Goal: Task Accomplishment & Management: Manage account settings

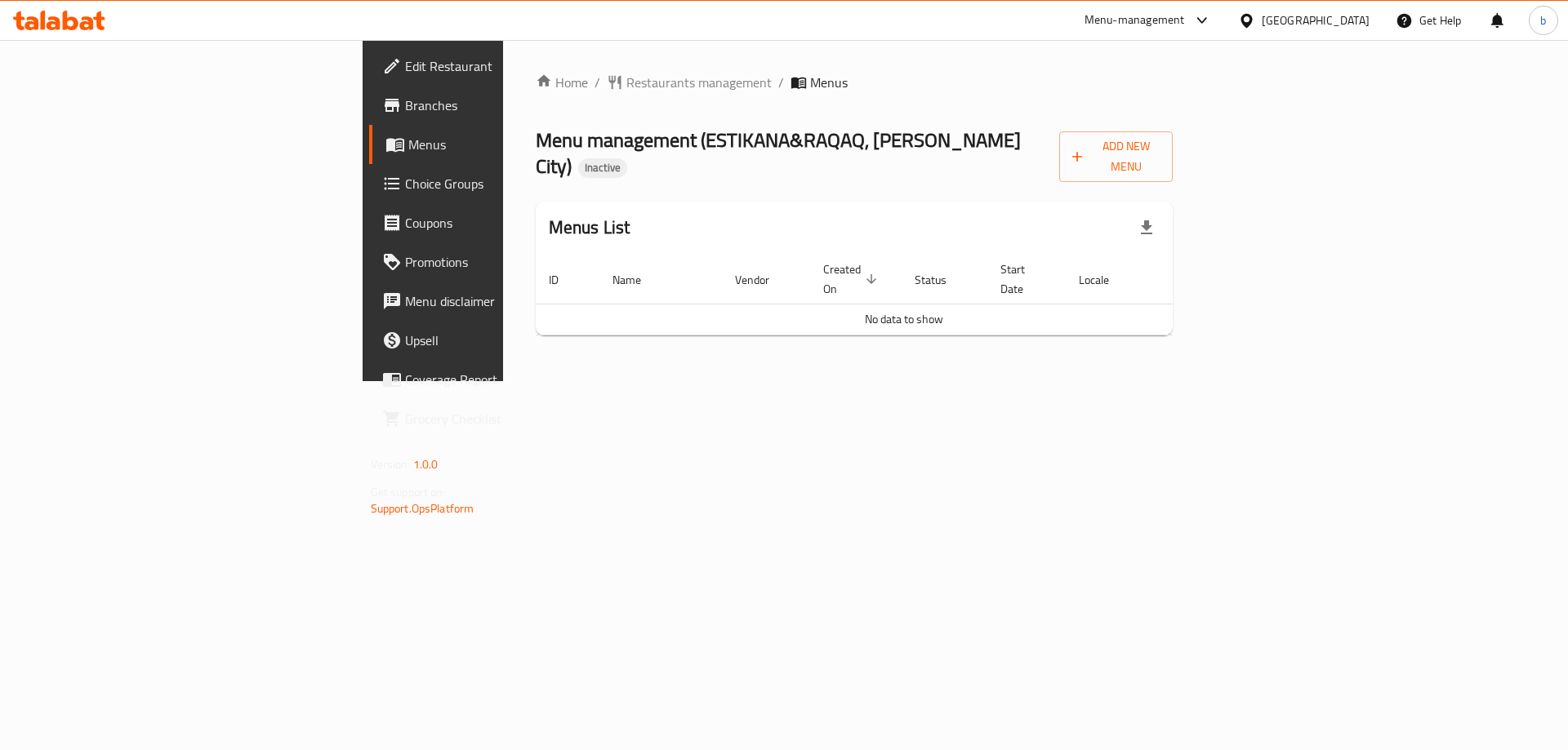
click at [831, 346] on div "Home / Restaurants management / Menus Menu management ( ESTIKANA&RAQAQ, Mohamed…" at bounding box center [854, 210] width 703 height 341
click at [1160, 153] on span "Add New Menu" at bounding box center [1116, 156] width 88 height 41
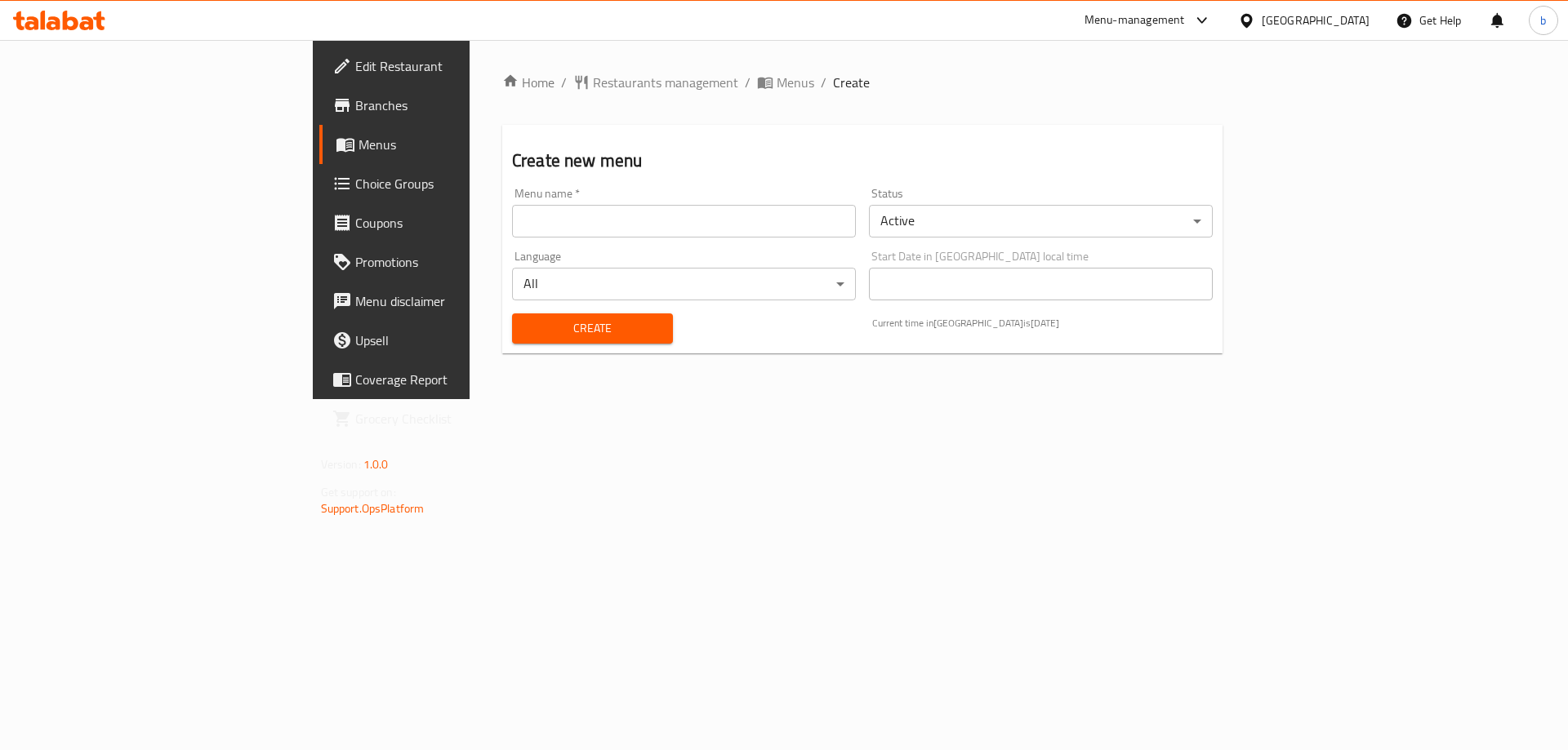
click at [512, 229] on input "text" at bounding box center [684, 221] width 343 height 32
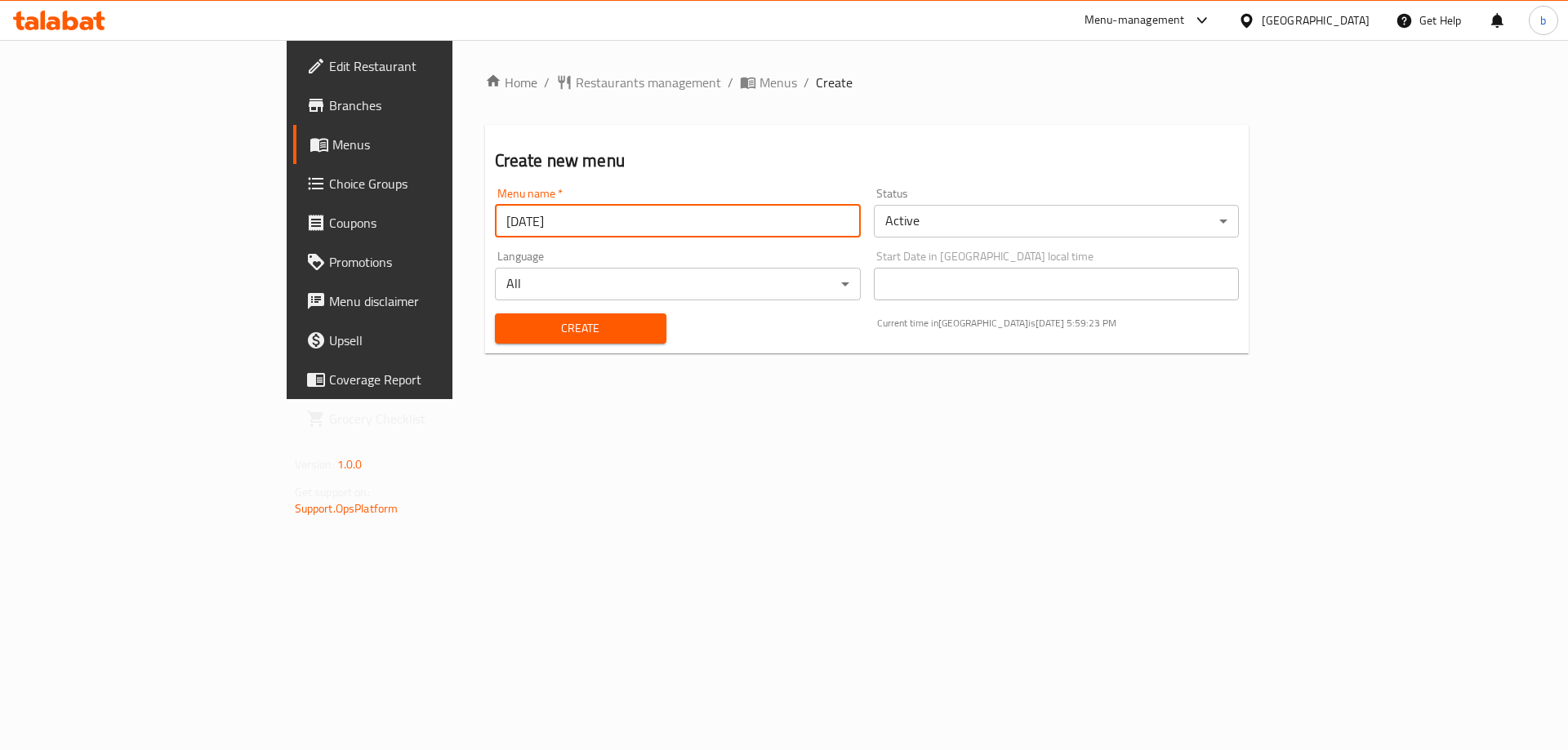
type input "30/9/2025"
click at [495, 314] on button "Create" at bounding box center [581, 329] width 172 height 30
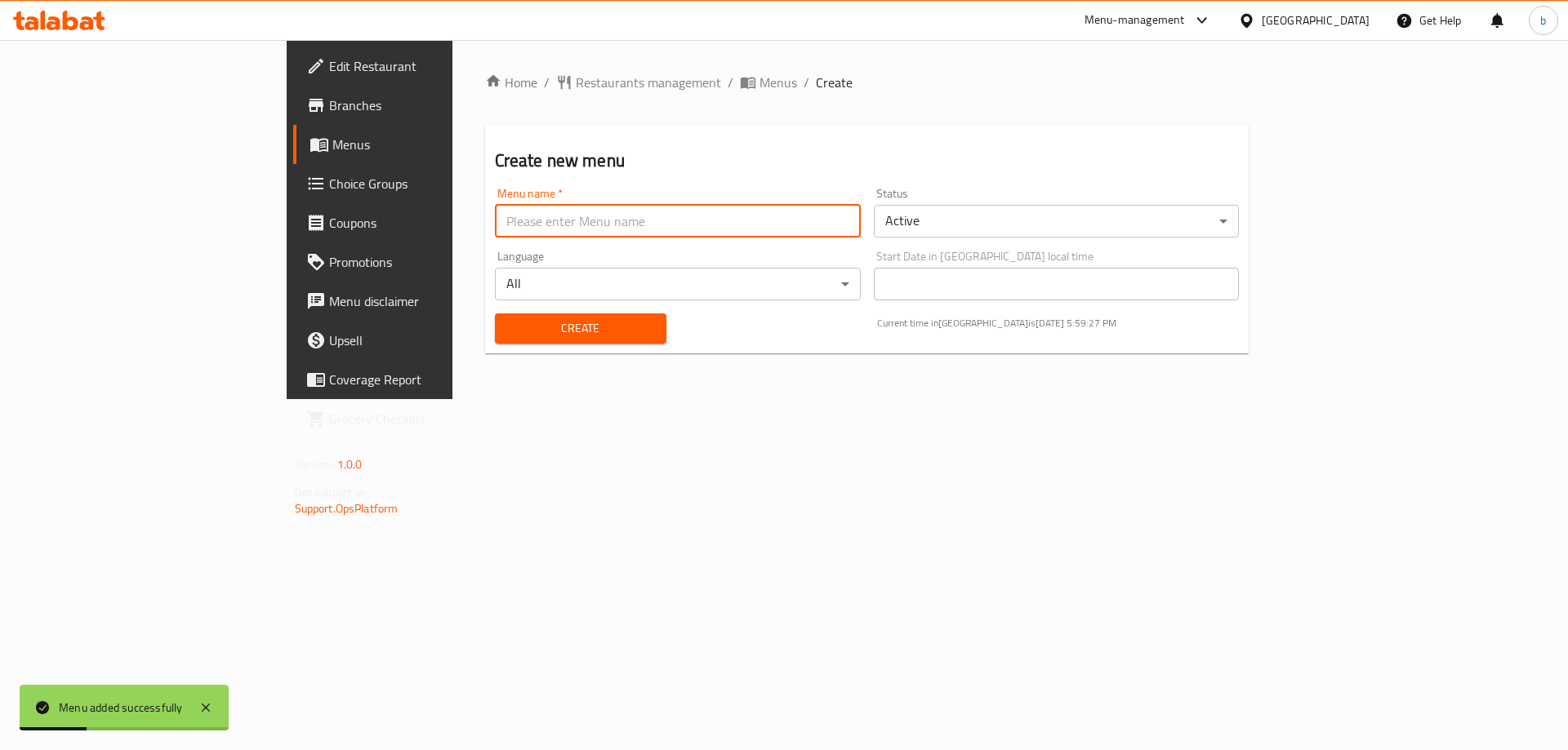
click at [332, 139] on span "Menus" at bounding box center [434, 144] width 203 height 20
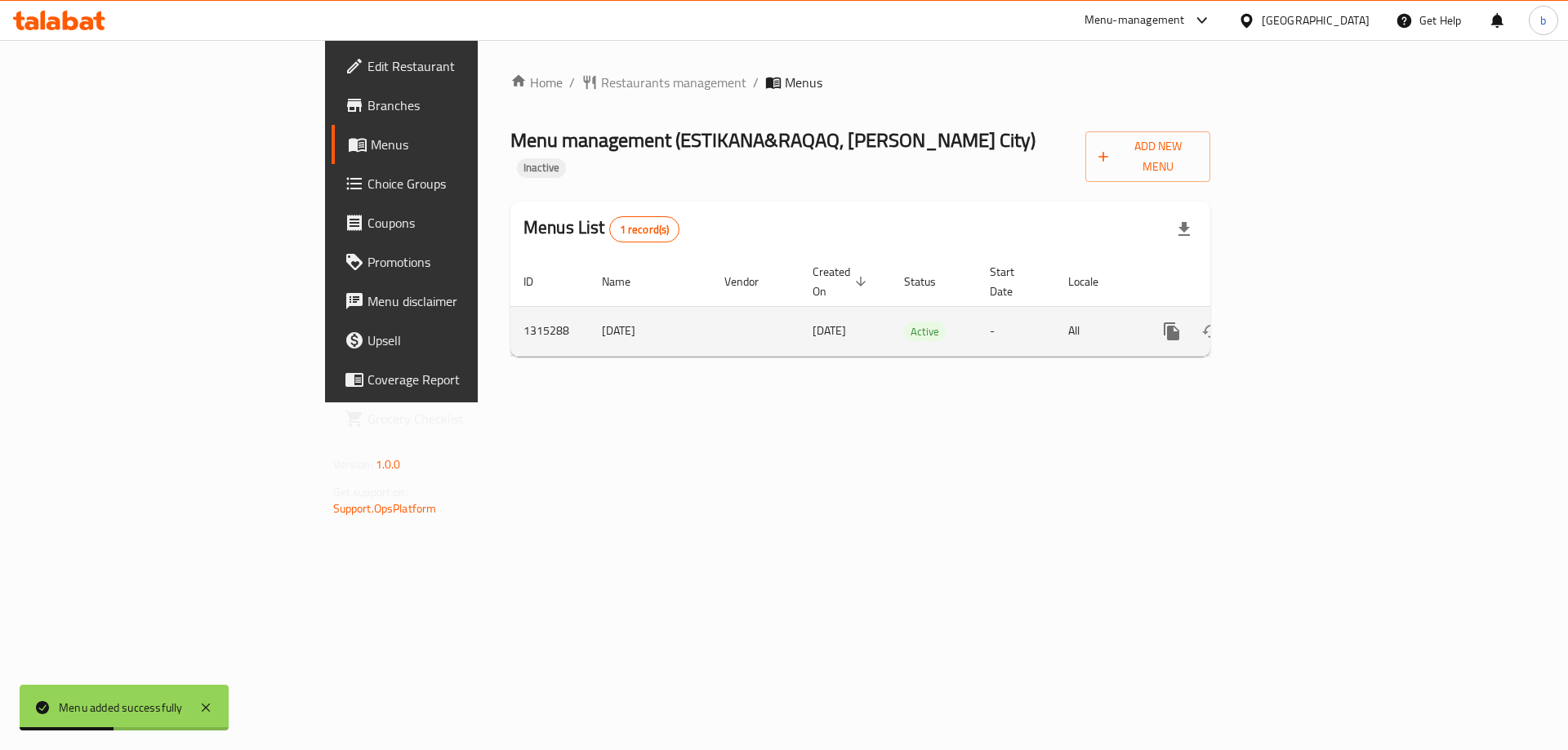
click at [1309, 312] on link "enhanced table" at bounding box center [1289, 331] width 39 height 39
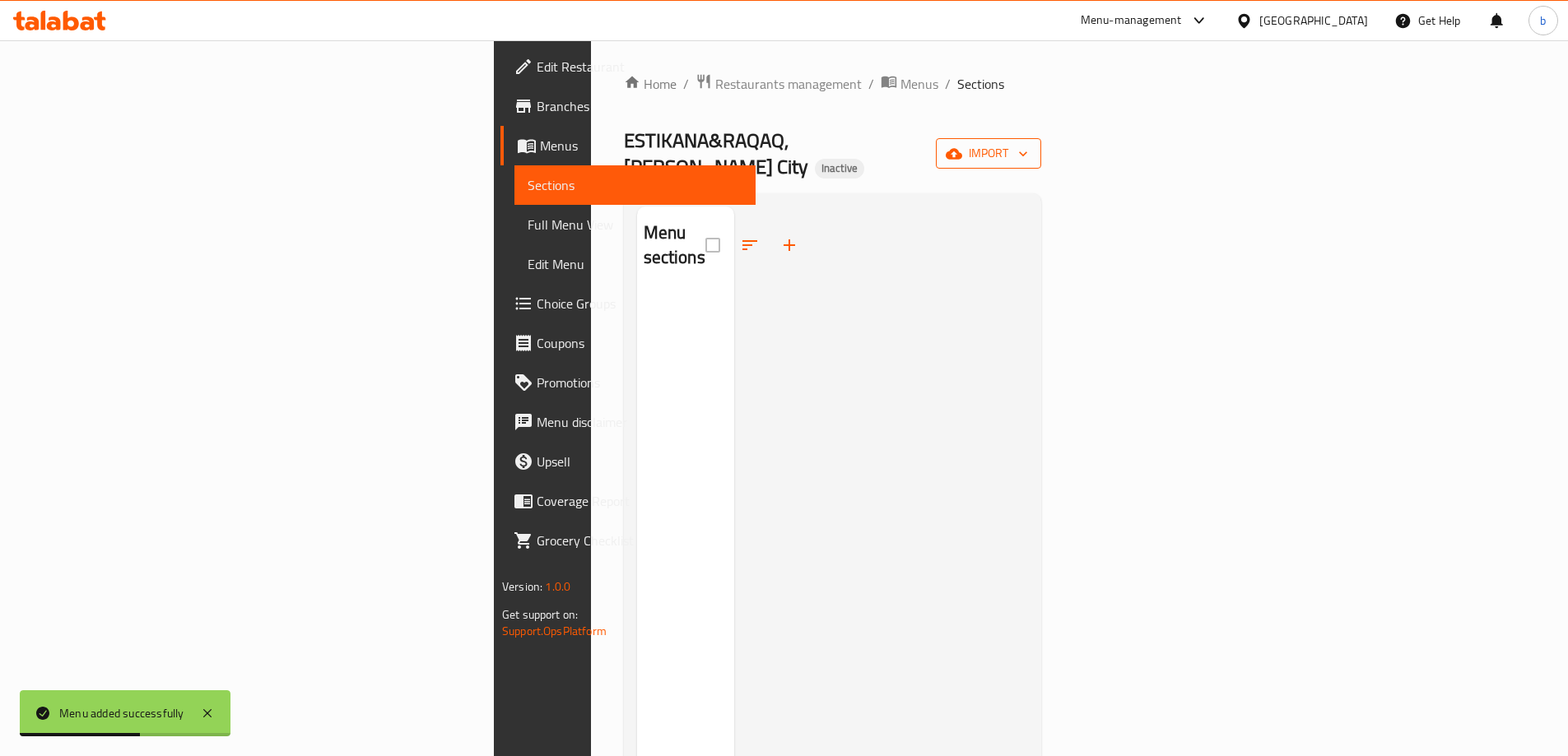
click at [1028, 145] on span "import" at bounding box center [989, 154] width 79 height 21
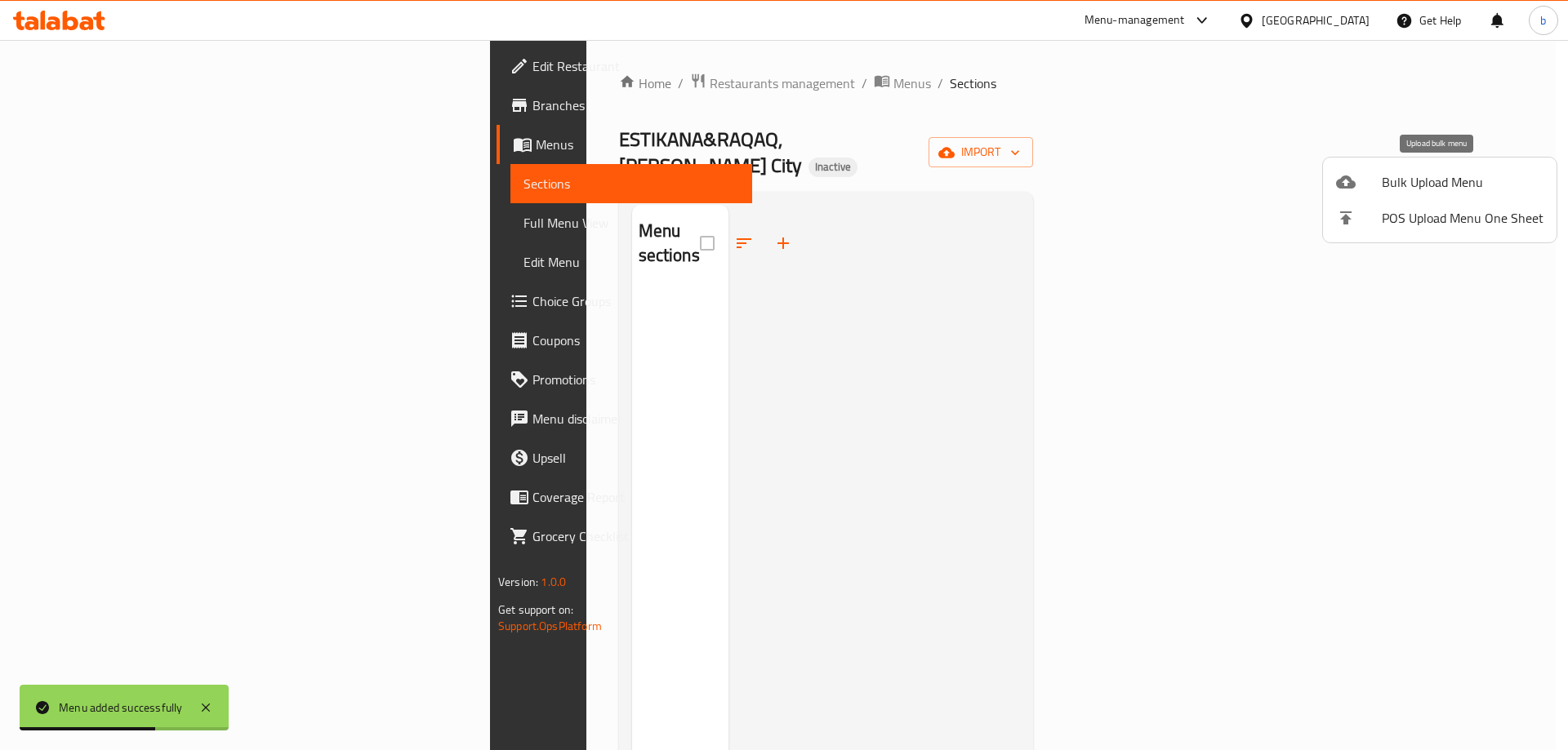
click at [1448, 195] on li "Bulk Upload Menu" at bounding box center [1439, 182] width 233 height 36
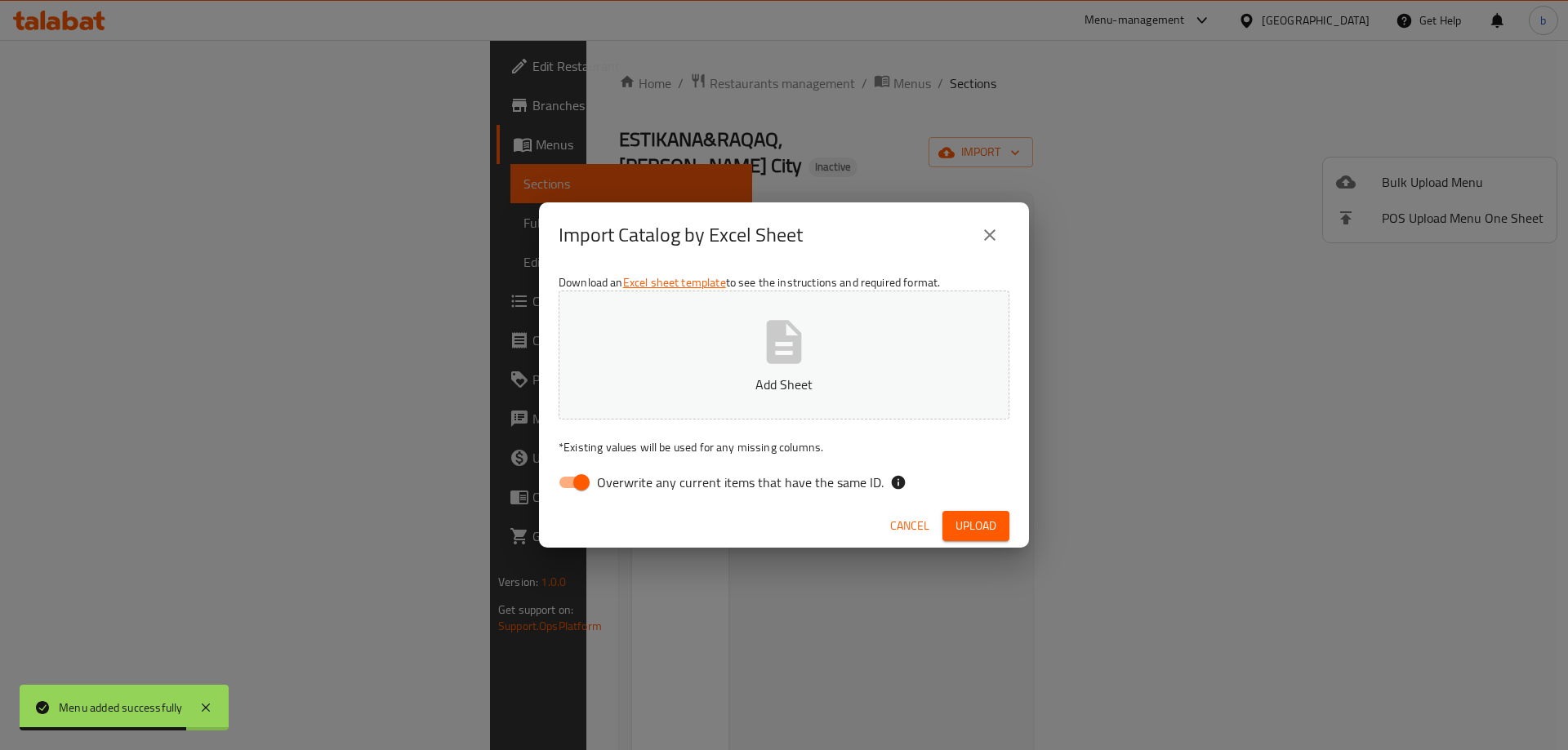
click at [588, 483] on input "Overwrite any current items that have the same ID." at bounding box center [581, 482] width 93 height 31
checkbox input "false"
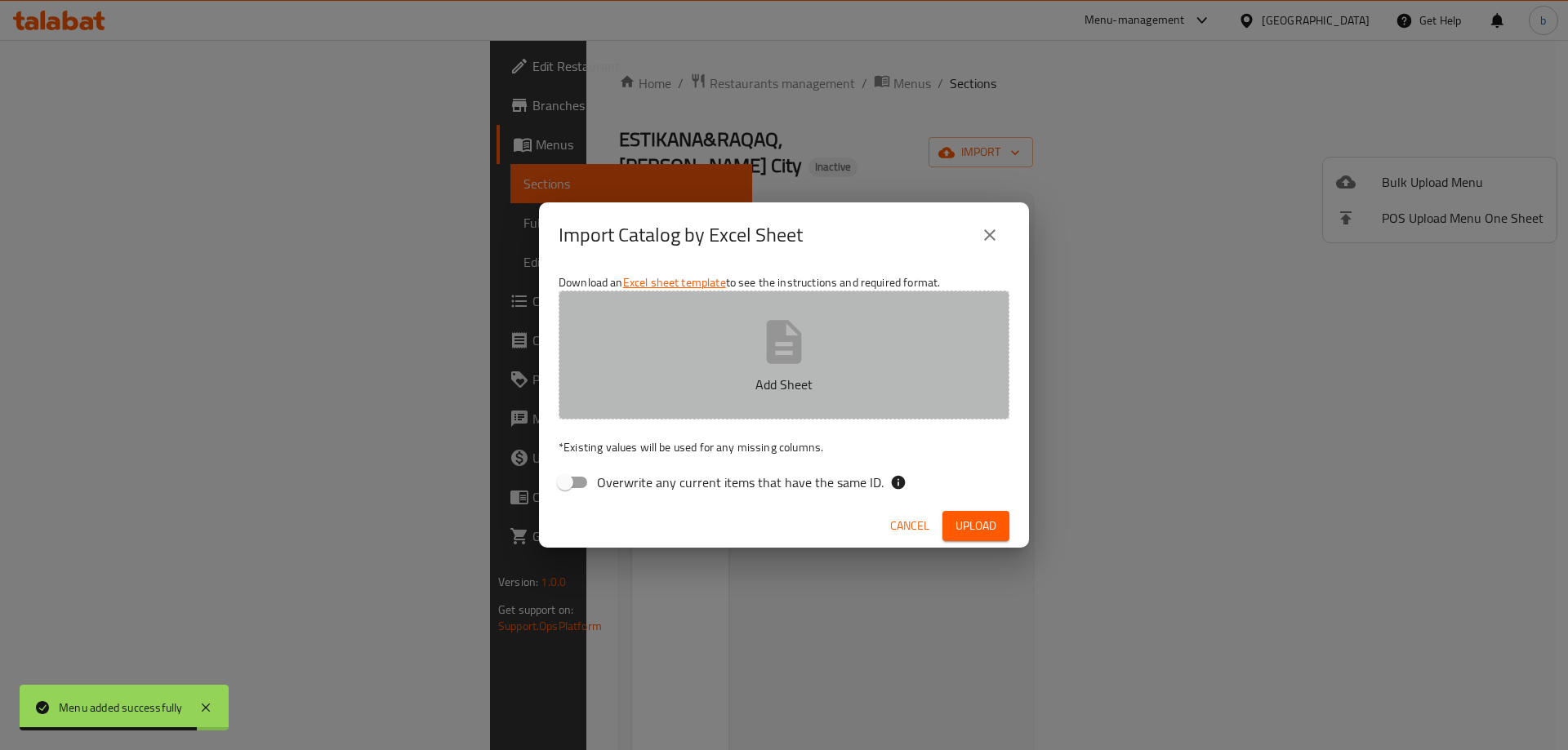
click at [692, 369] on button "Add Sheet" at bounding box center [784, 355] width 451 height 129
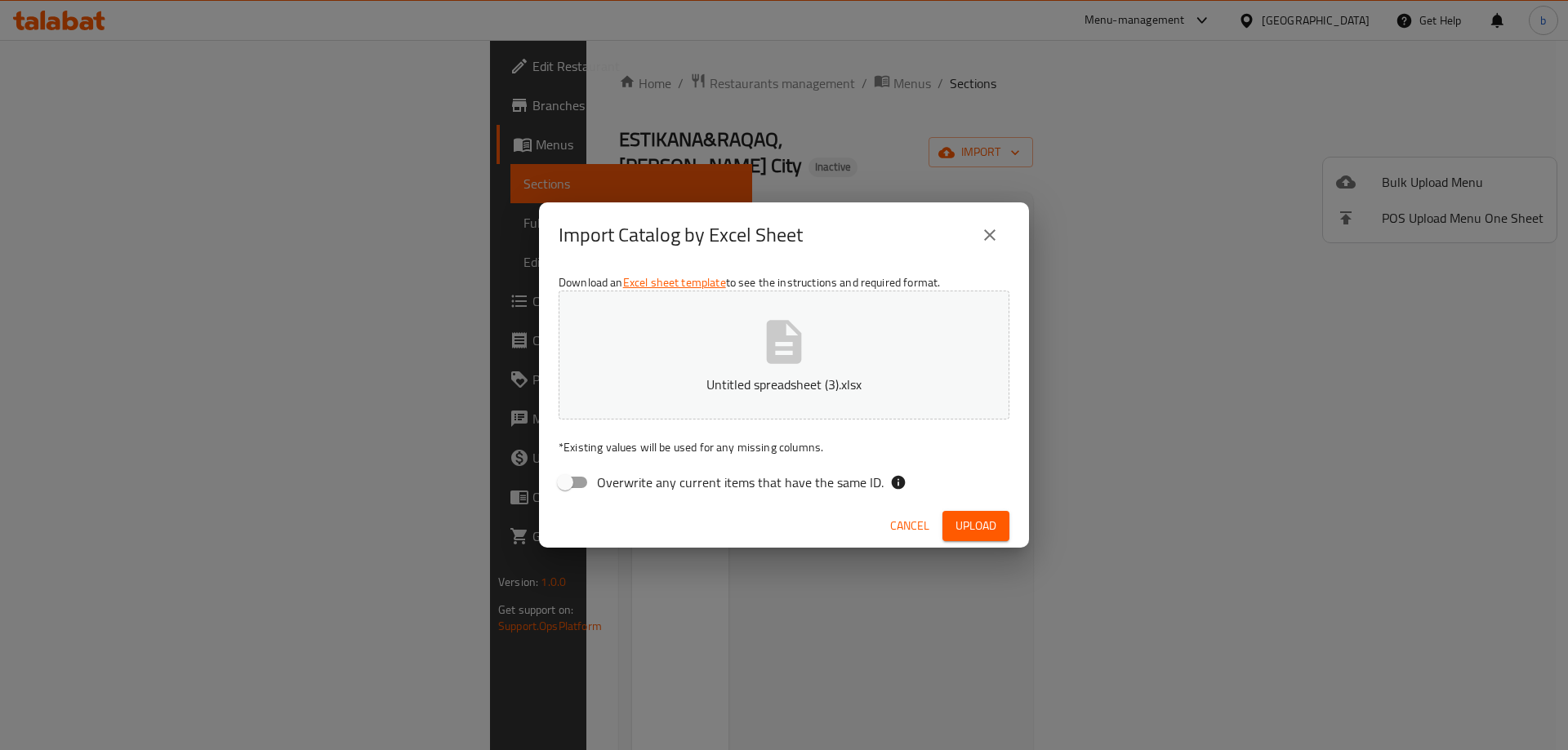
click at [983, 521] on span "Upload" at bounding box center [975, 526] width 41 height 21
click at [984, 523] on span "Upload" at bounding box center [975, 526] width 41 height 21
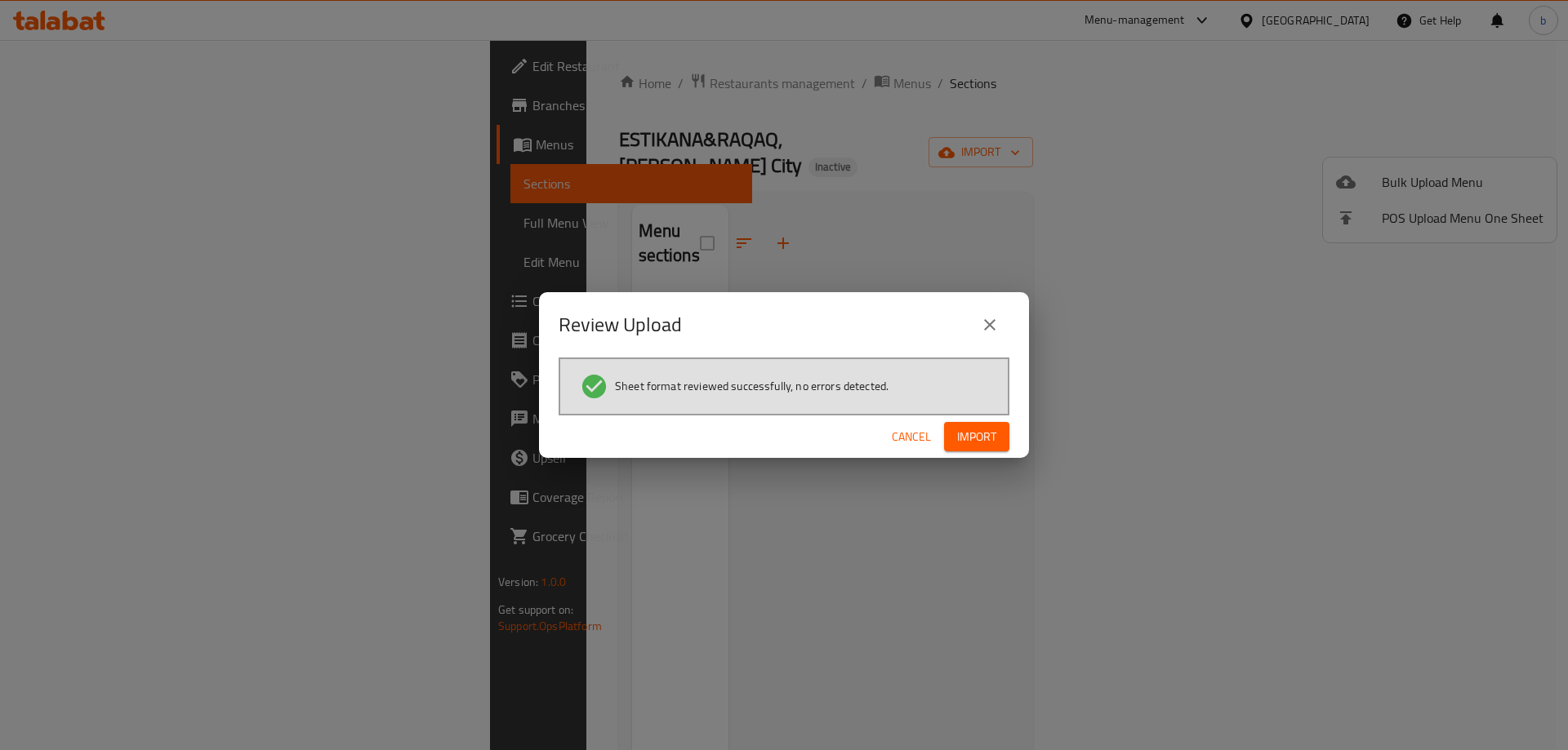
click at [983, 439] on span "Import" at bounding box center [976, 437] width 39 height 21
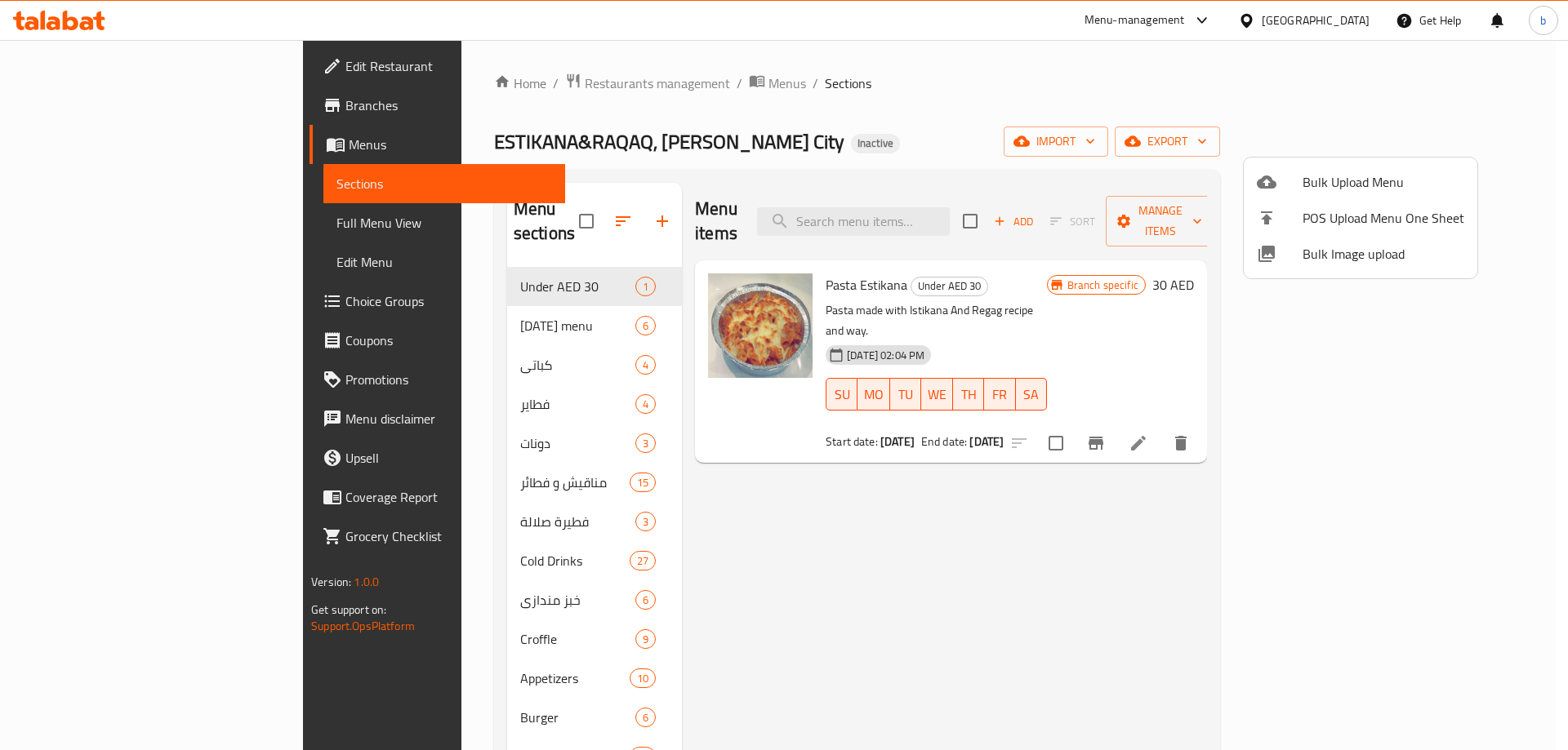
click at [85, 66] on div at bounding box center [784, 375] width 1568 height 750
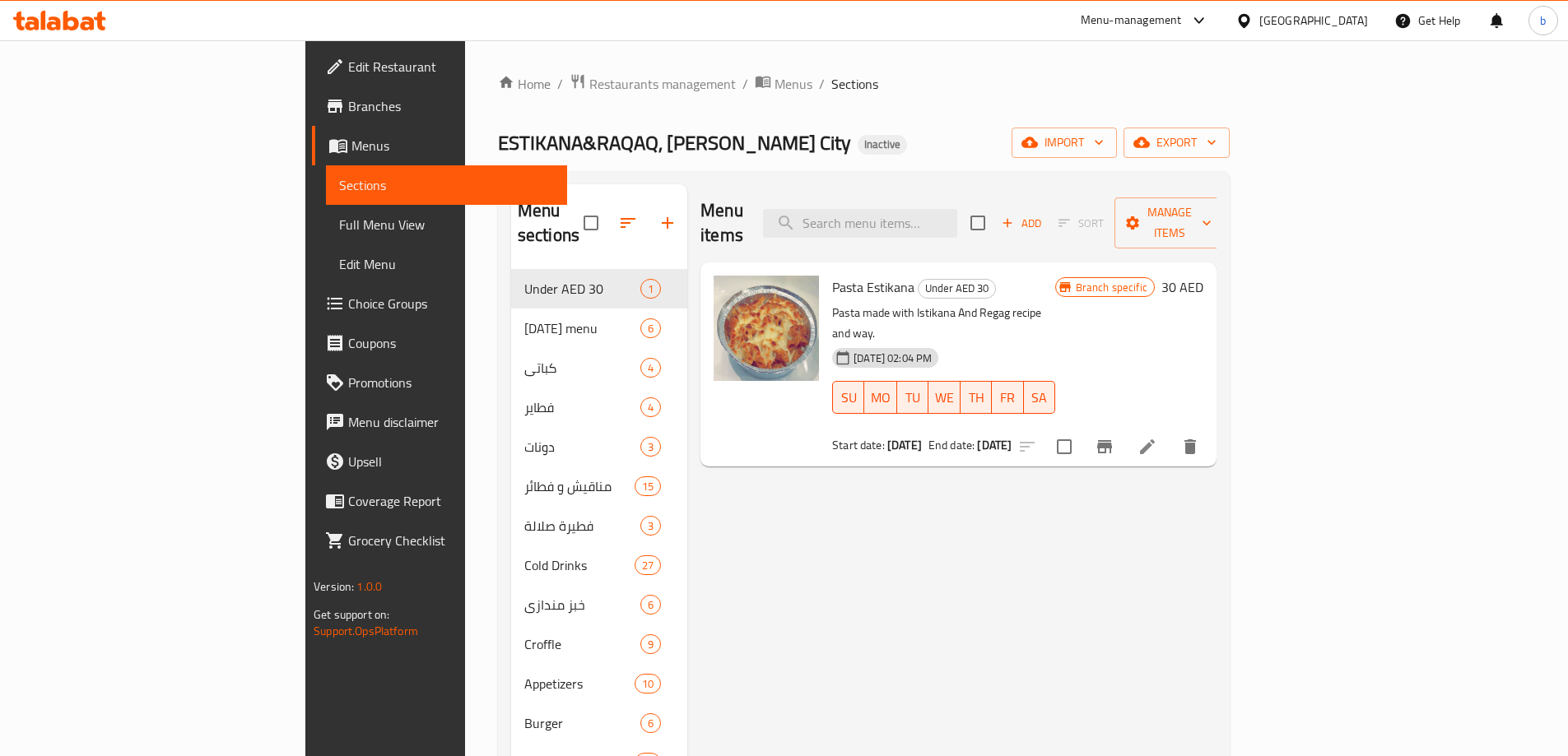
click at [348, 64] on span "Edit Restaurant" at bounding box center [450, 66] width 206 height 20
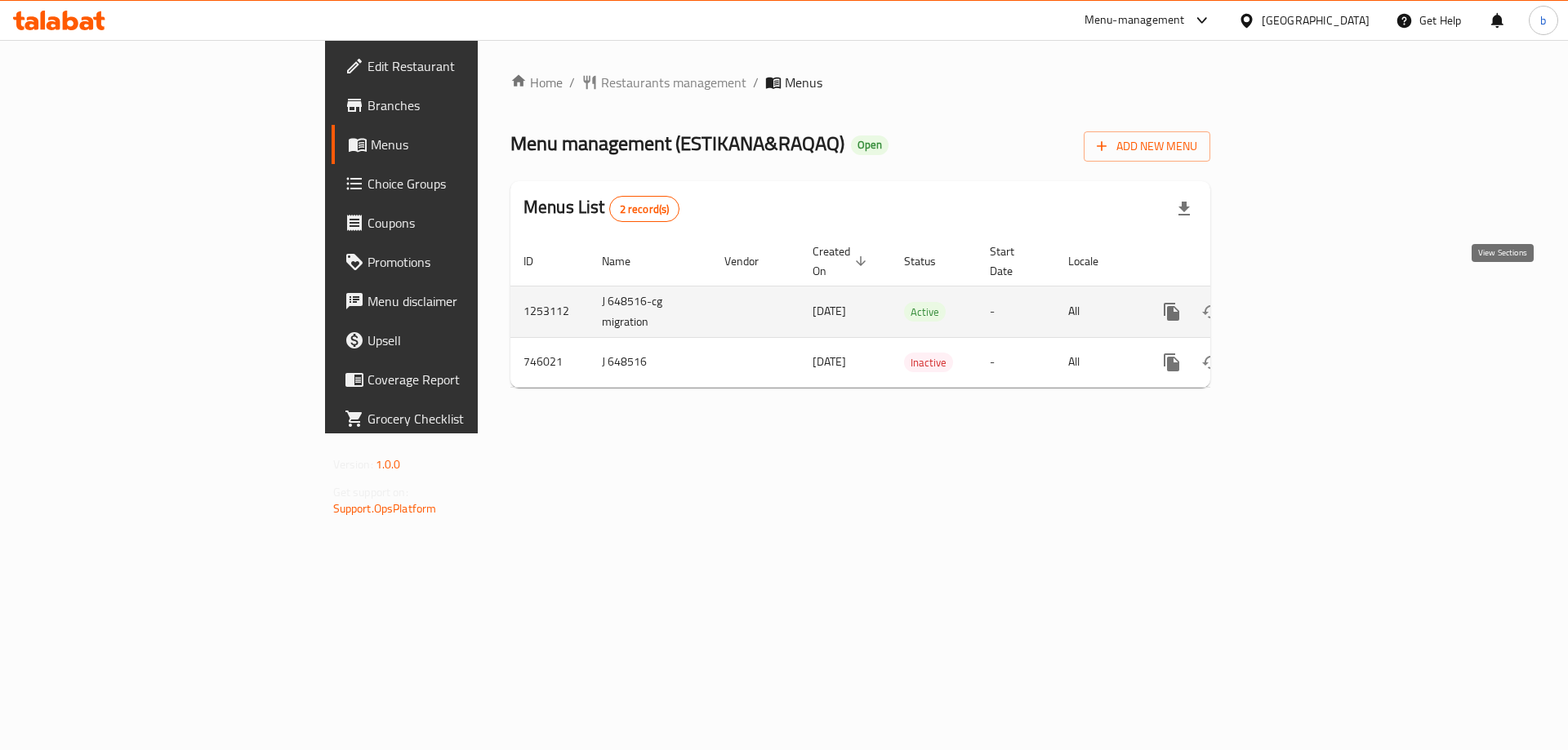
click at [1300, 302] on icon "enhanced table" at bounding box center [1289, 311] width 20 height 20
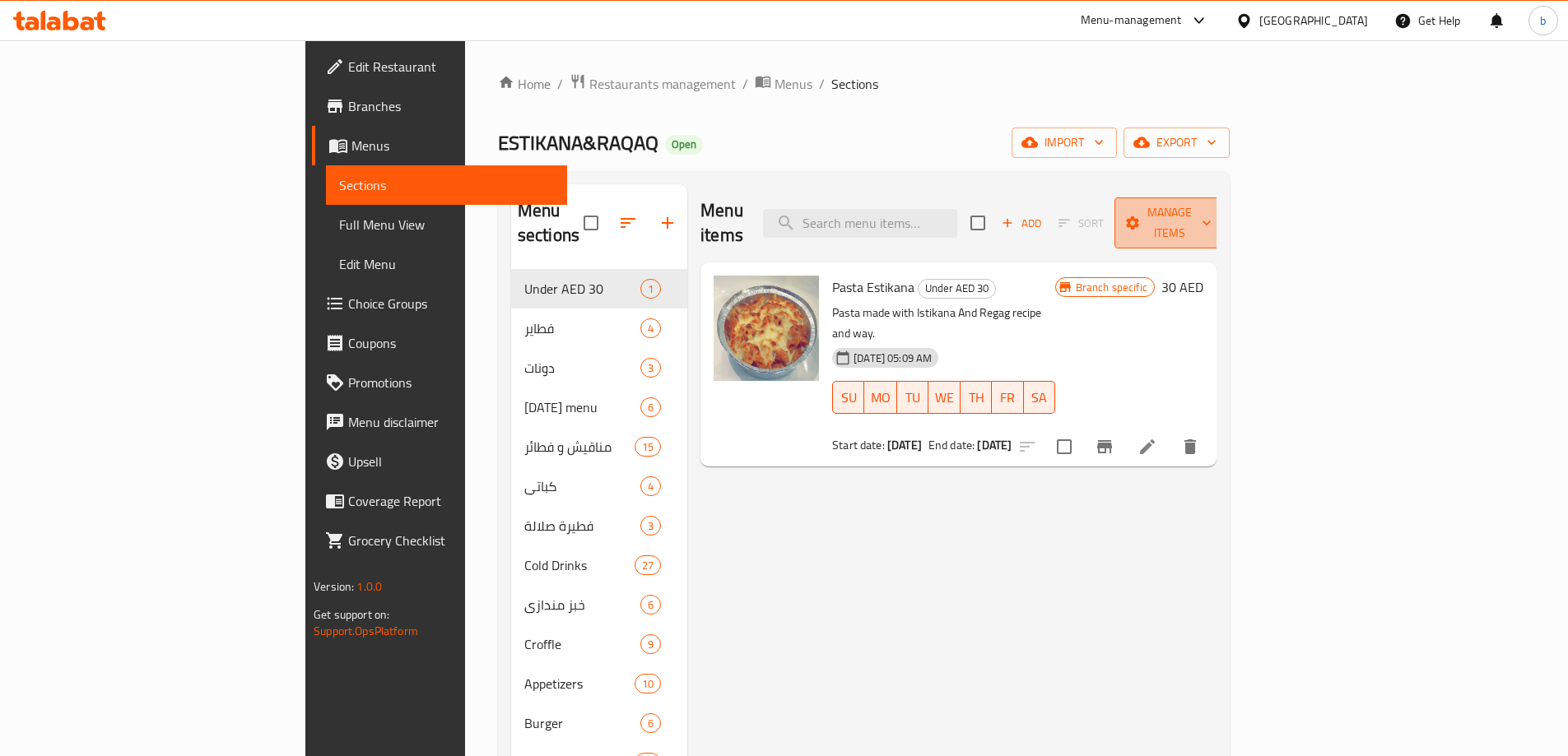
click at [1211, 209] on span "Manage items" at bounding box center [1169, 223] width 84 height 41
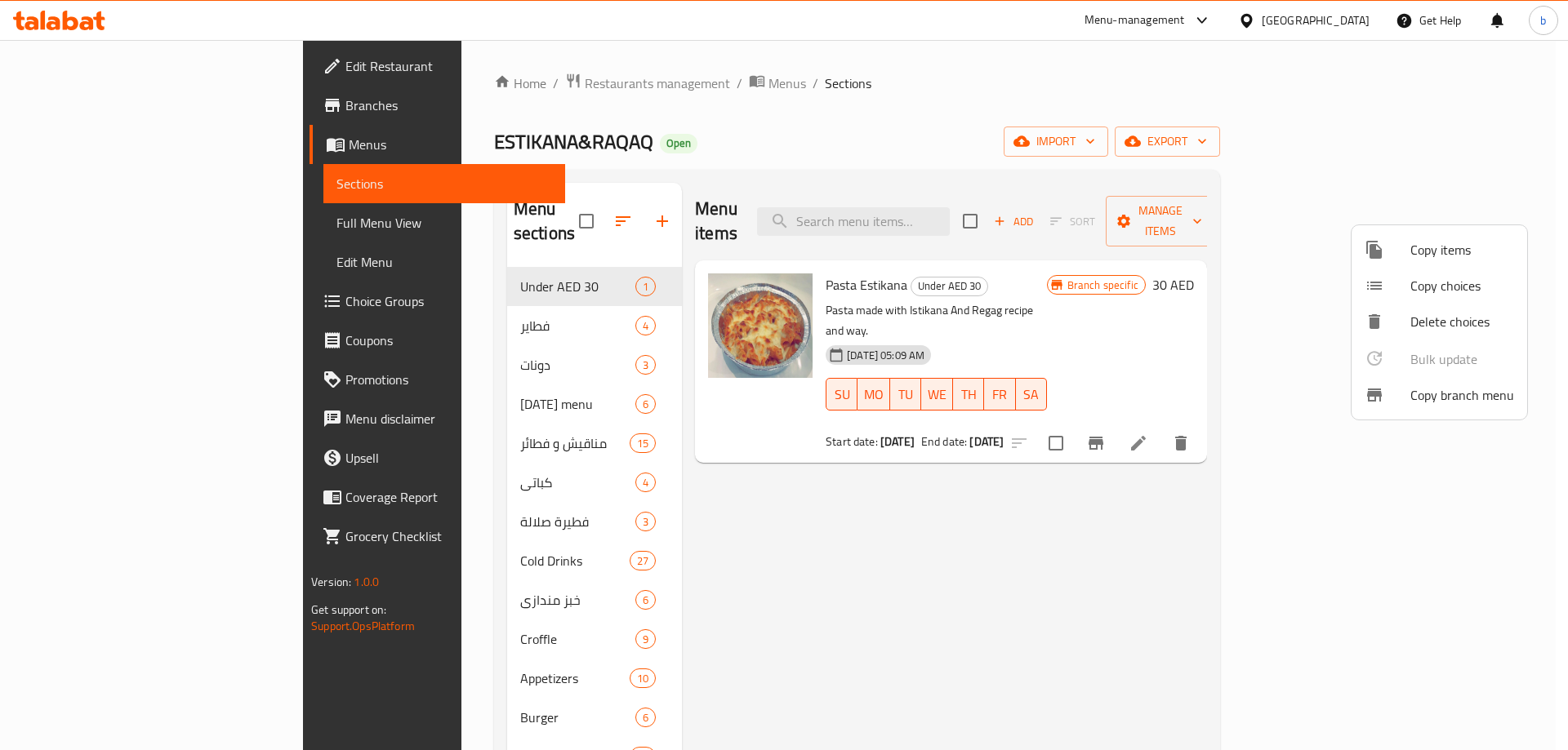
click at [1287, 471] on div at bounding box center [784, 375] width 1568 height 750
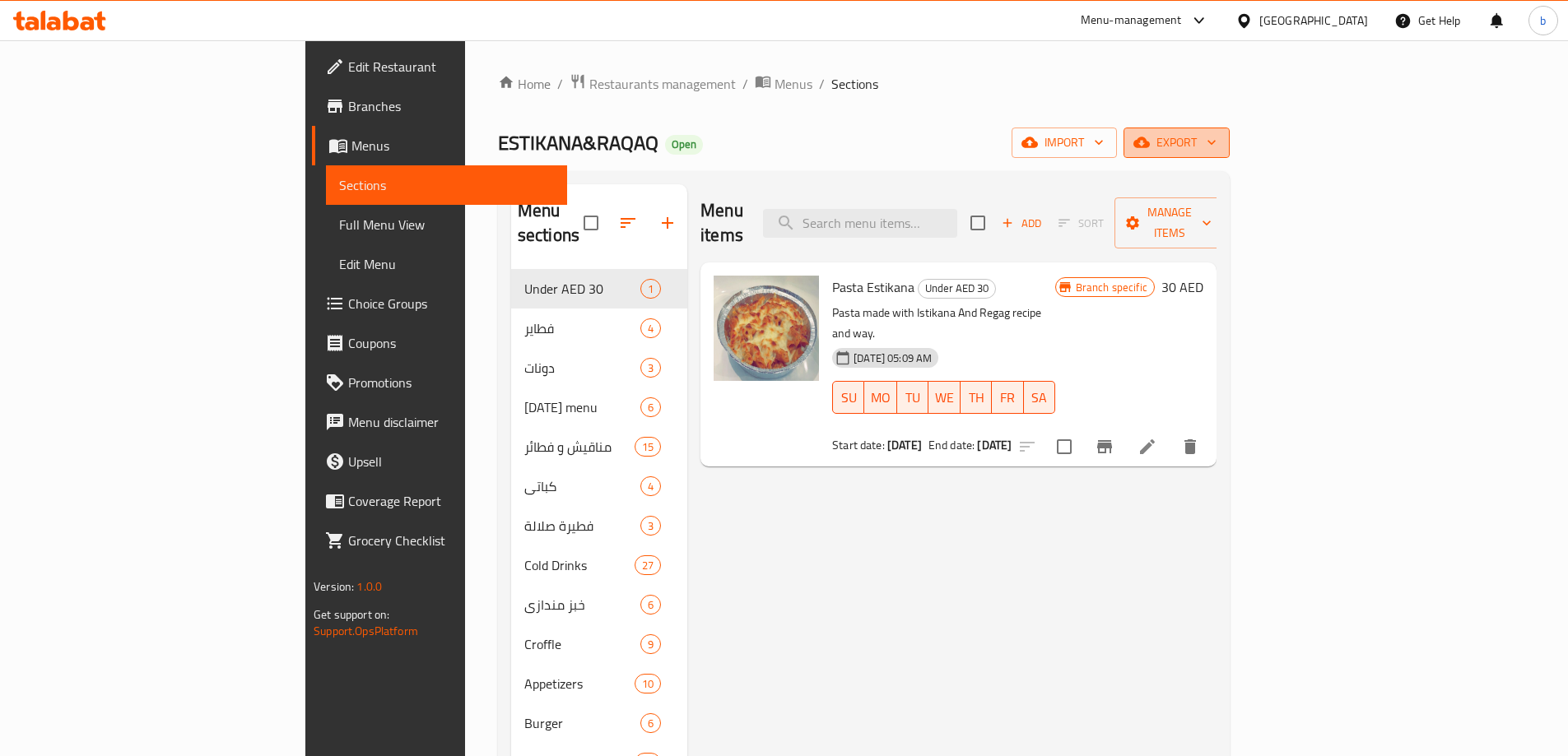
click at [1216, 139] on span "export" at bounding box center [1176, 143] width 79 height 21
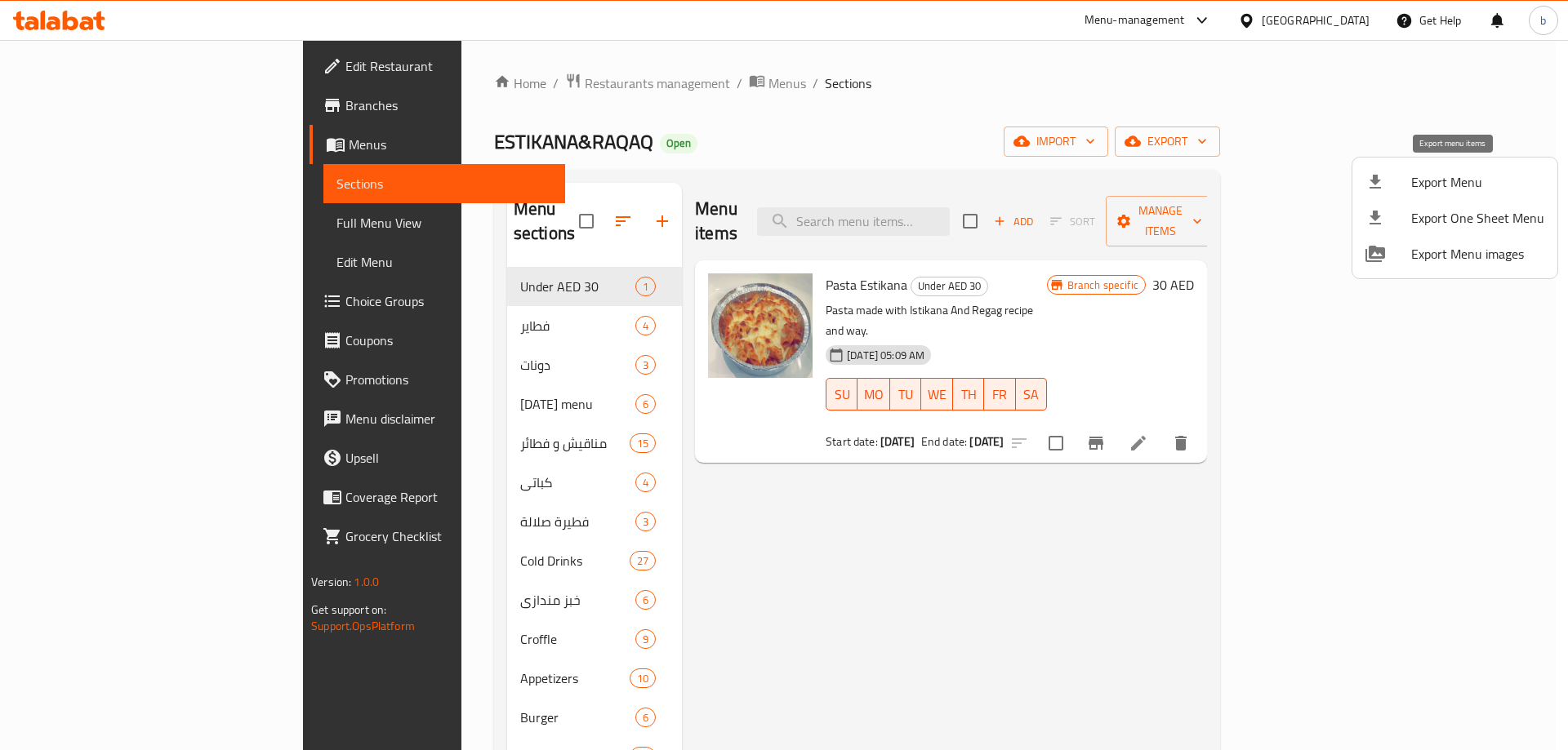
click at [1448, 173] on span "Export Menu" at bounding box center [1477, 182] width 133 height 20
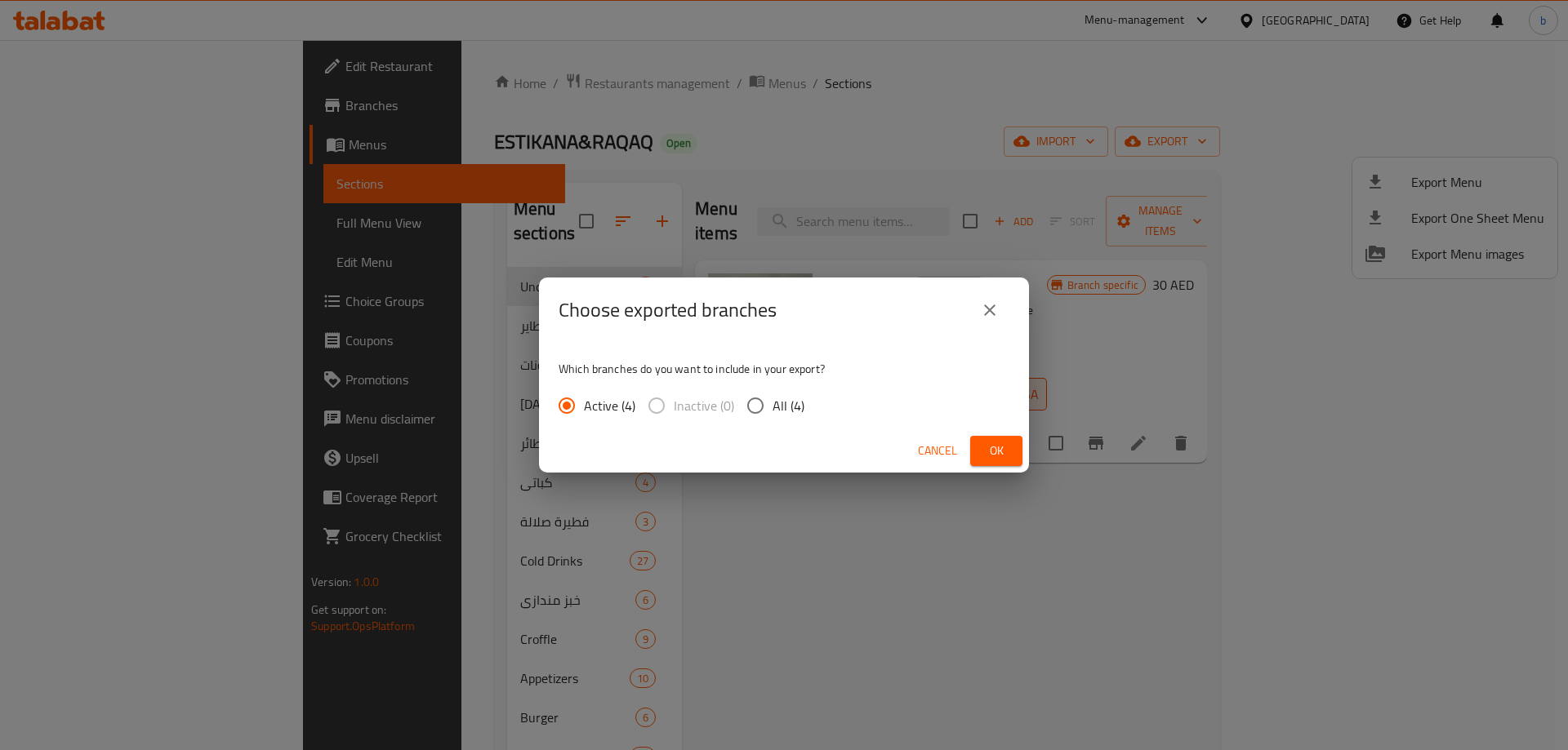
click at [755, 402] on input "All (4)" at bounding box center [755, 406] width 34 height 34
radio input "true"
click at [991, 447] on span "Ok" at bounding box center [996, 451] width 27 height 21
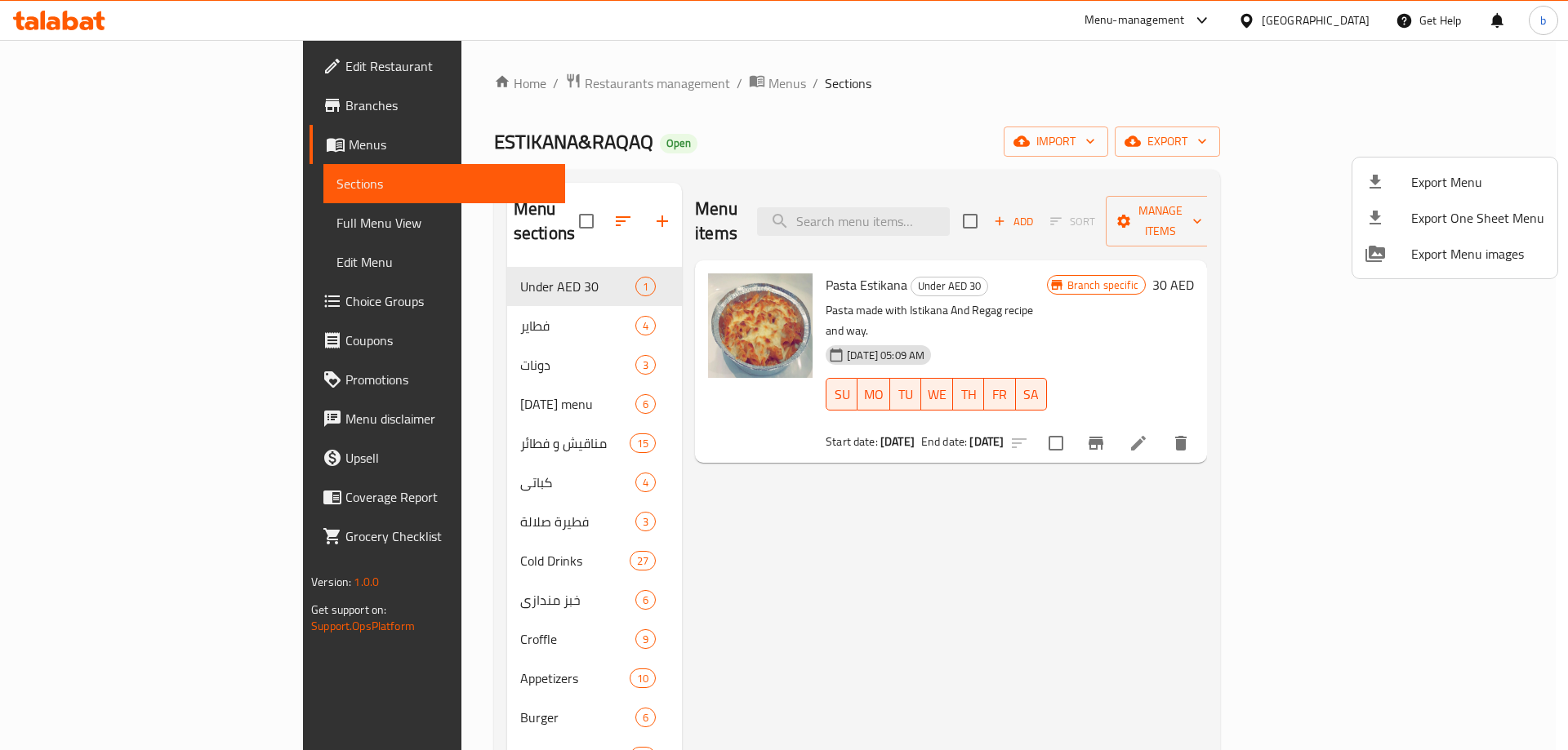
click at [1120, 75] on div at bounding box center [784, 375] width 1568 height 750
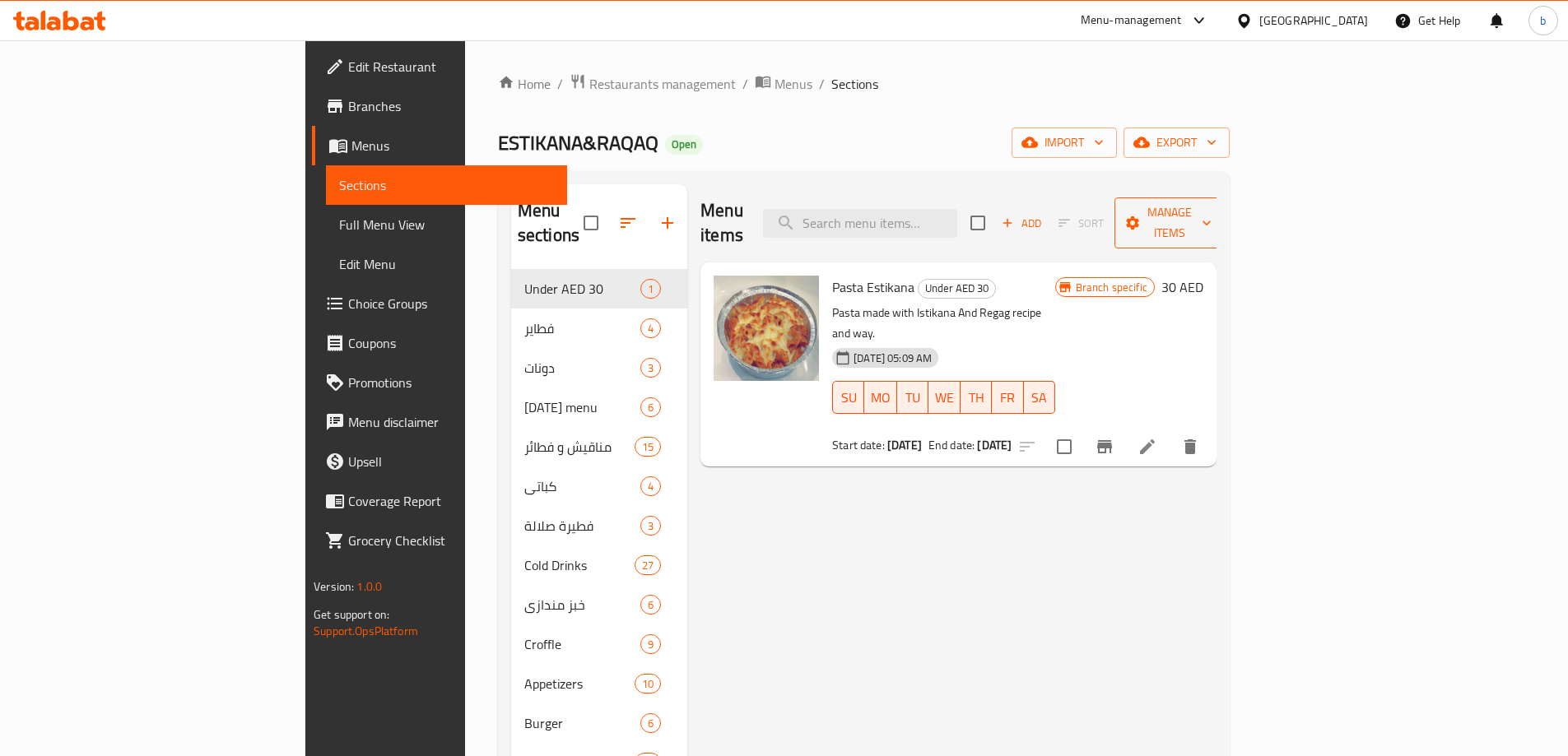
click at [1211, 221] on span "Manage items" at bounding box center [1169, 223] width 84 height 41
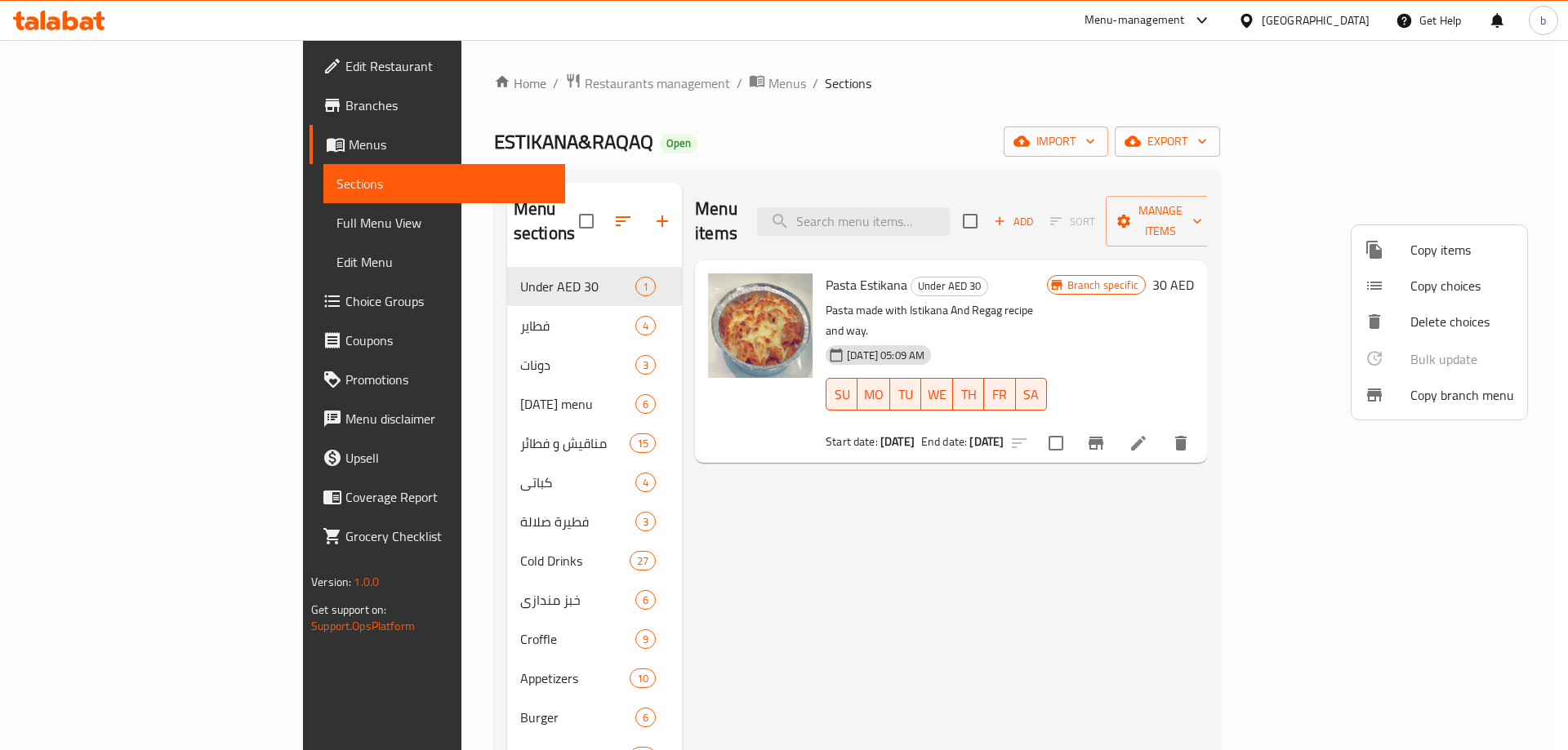
click at [1433, 395] on span "Copy branch menu" at bounding box center [1462, 394] width 103 height 20
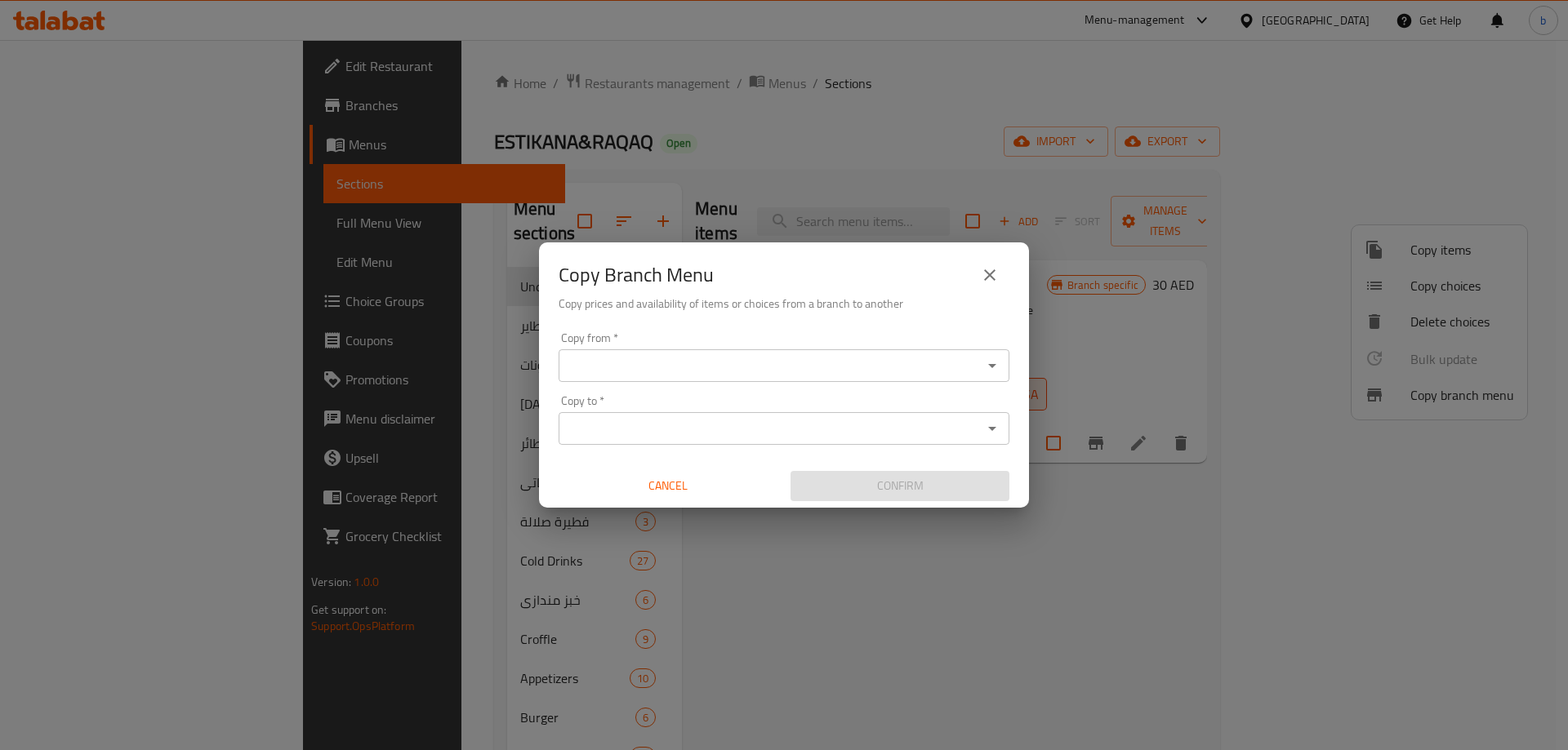
click at [990, 366] on icon "Open" at bounding box center [992, 366] width 9 height 4
click at [839, 368] on input "Copy from   *" at bounding box center [770, 366] width 414 height 23
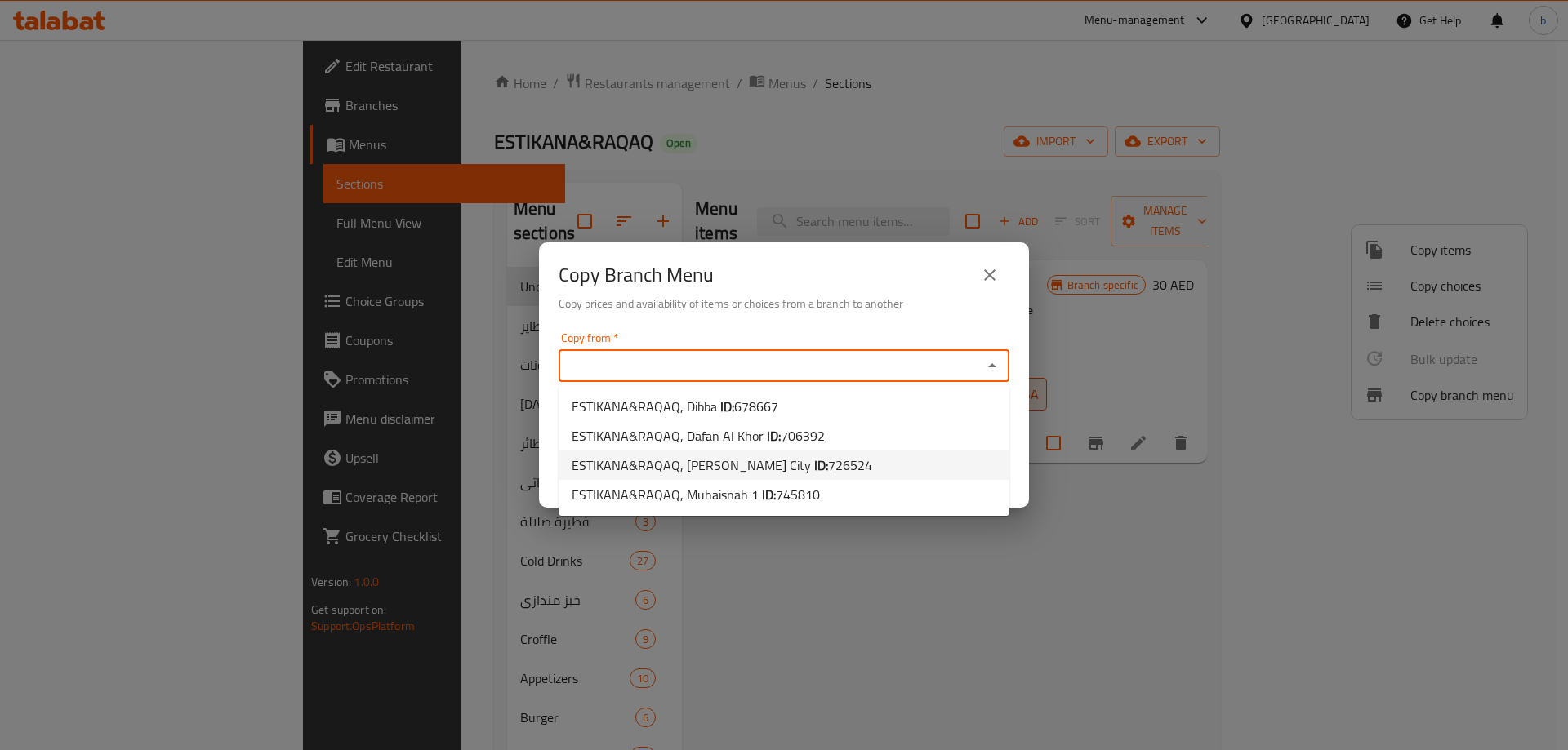
click at [851, 475] on span "726524" at bounding box center [850, 466] width 44 height 25
type input "ESTIKANA&RAQAQ, Mohammed Bin Zayed City"
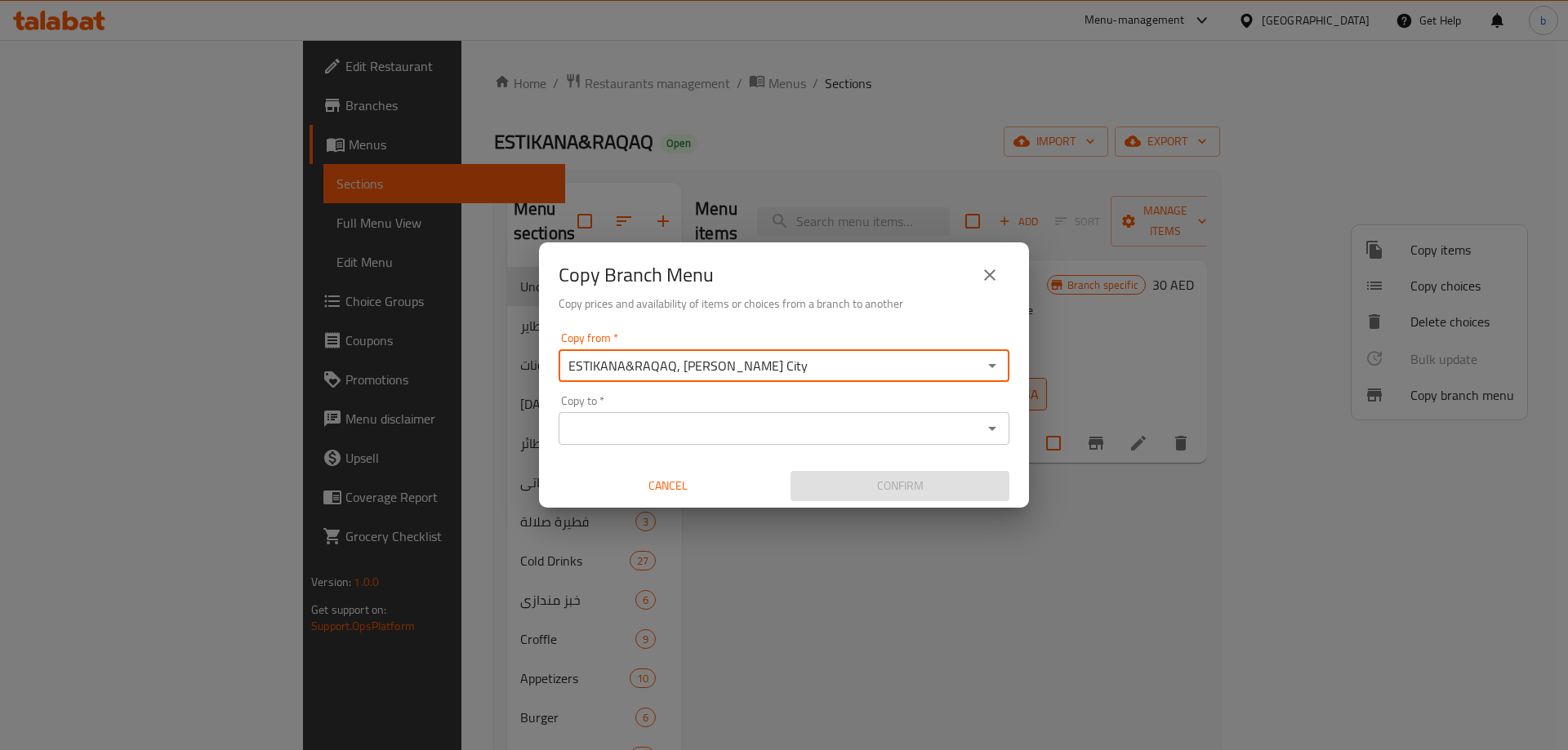
click at [765, 423] on input "Copy to   *" at bounding box center [770, 429] width 414 height 23
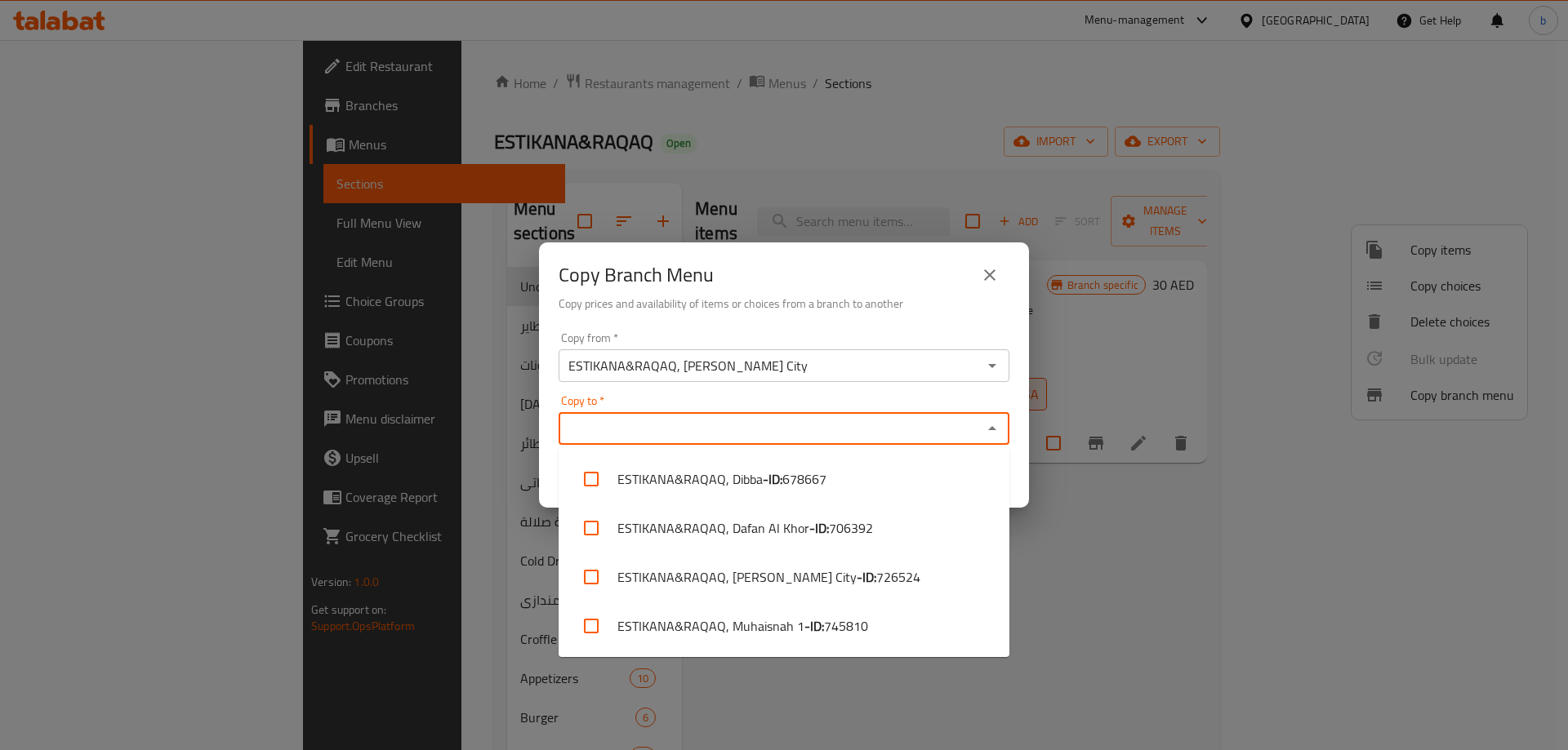
click at [672, 435] on input "Copy to   *" at bounding box center [770, 429] width 414 height 23
click at [992, 284] on icon "close" at bounding box center [989, 275] width 20 height 20
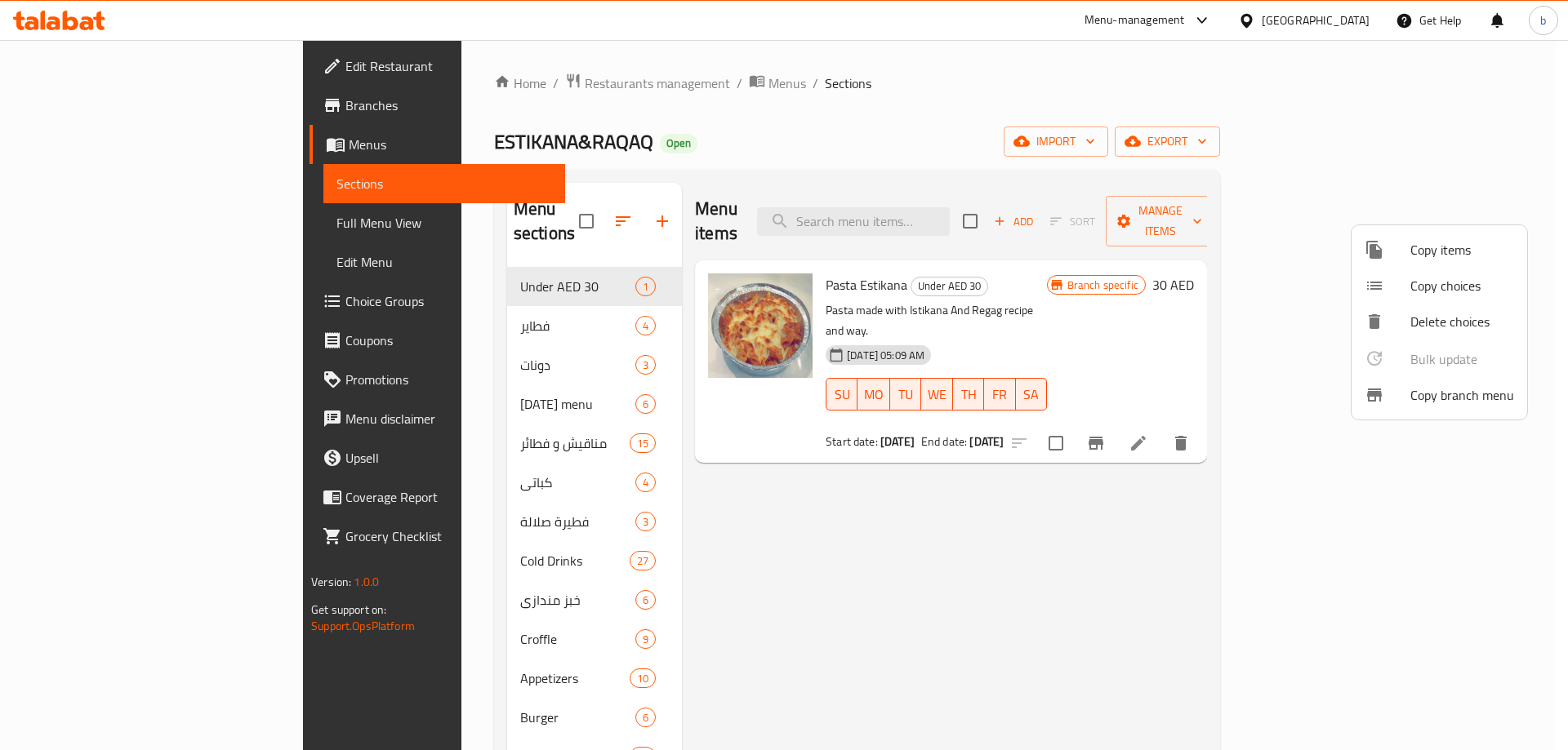
click at [760, 575] on div at bounding box center [784, 375] width 1568 height 750
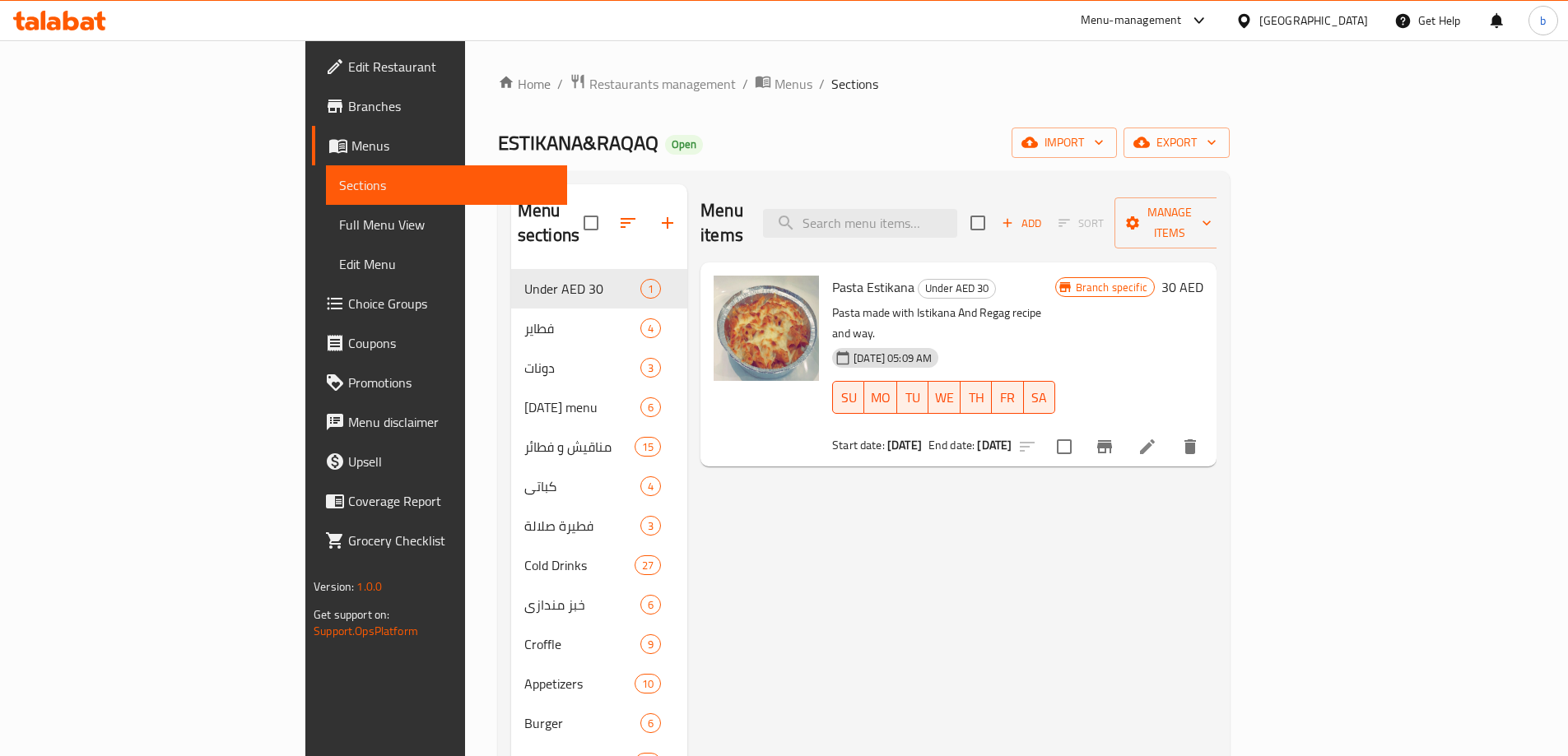
click at [348, 70] on span "Edit Restaurant" at bounding box center [450, 66] width 206 height 20
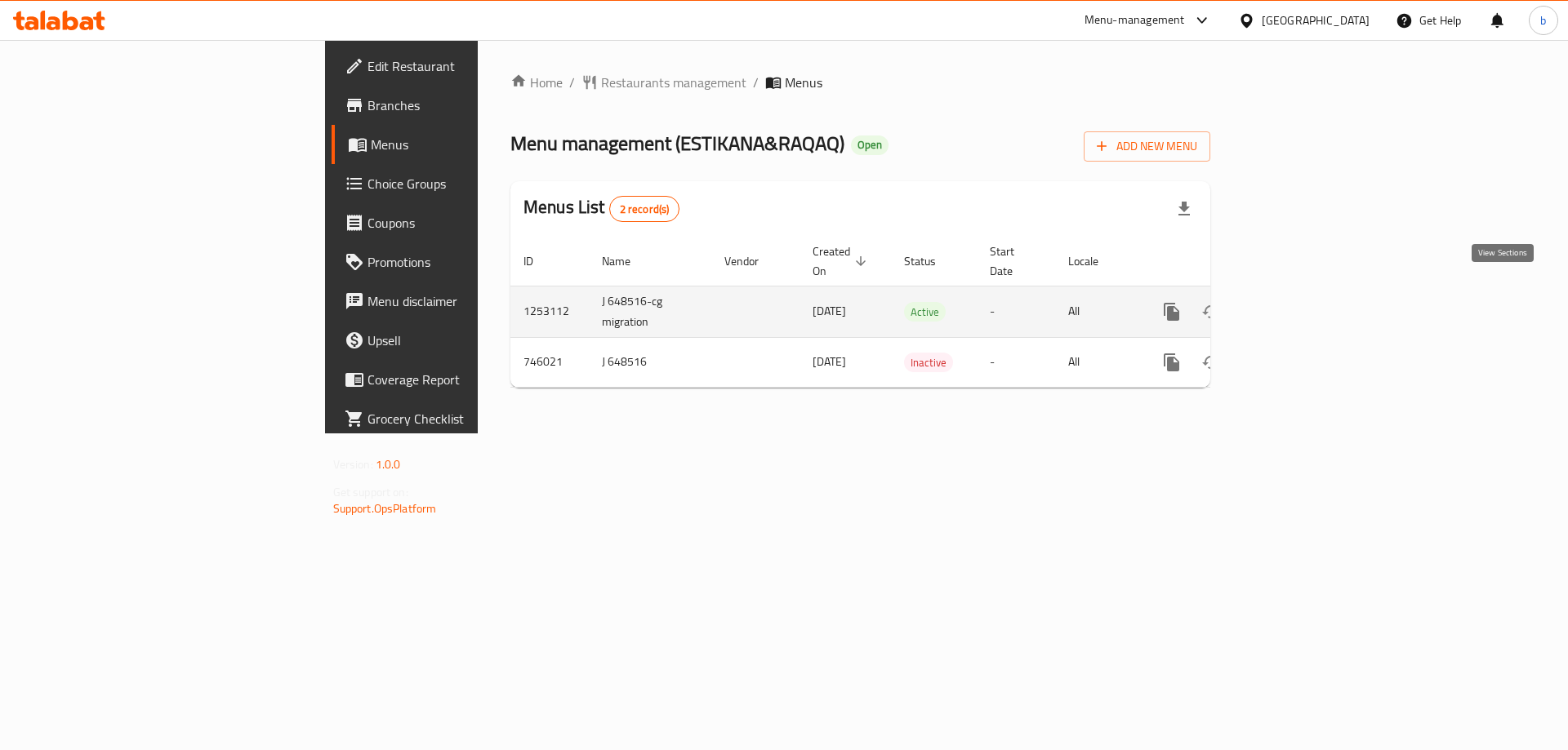
click at [1300, 302] on icon "enhanced table" at bounding box center [1289, 311] width 20 height 20
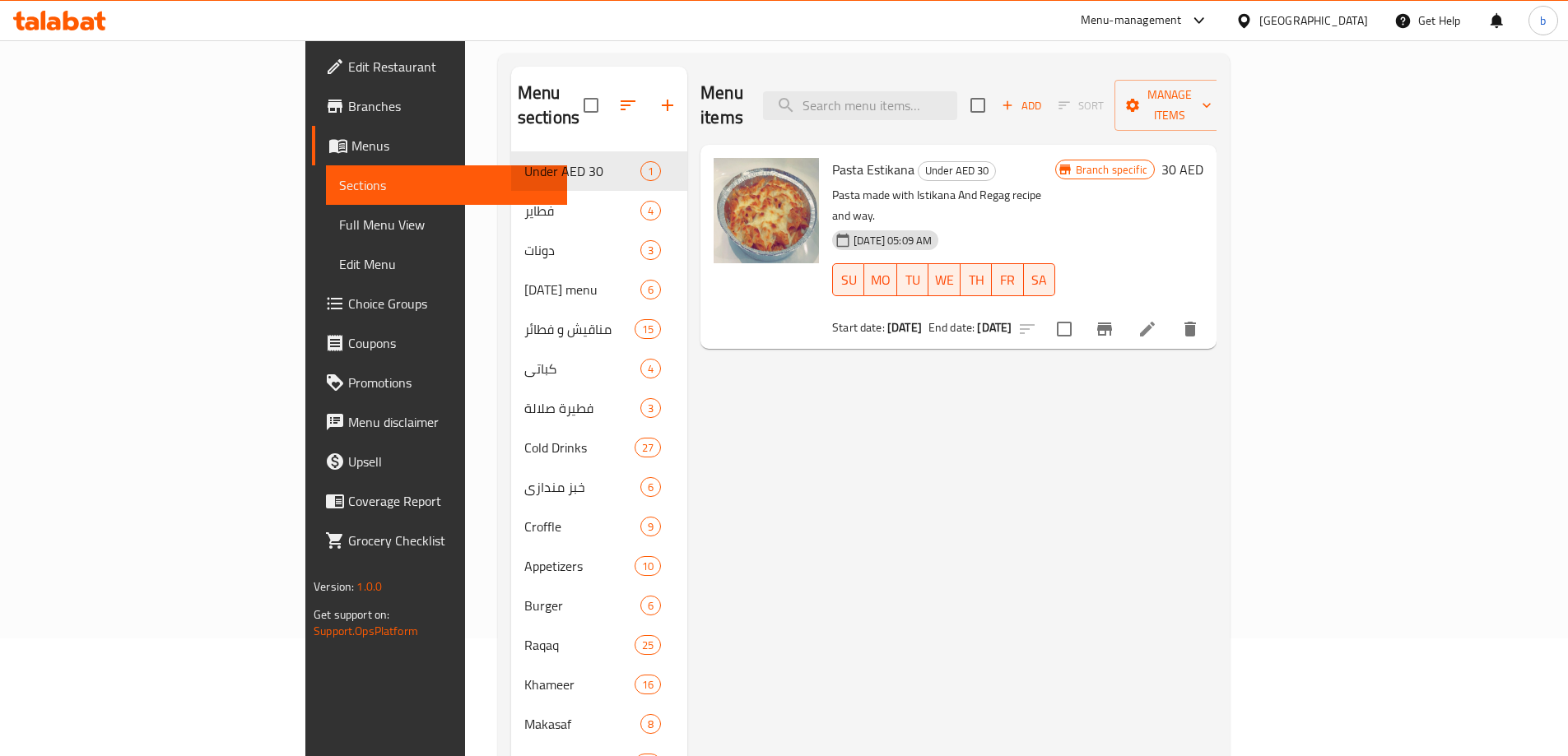
scroll to position [77, 0]
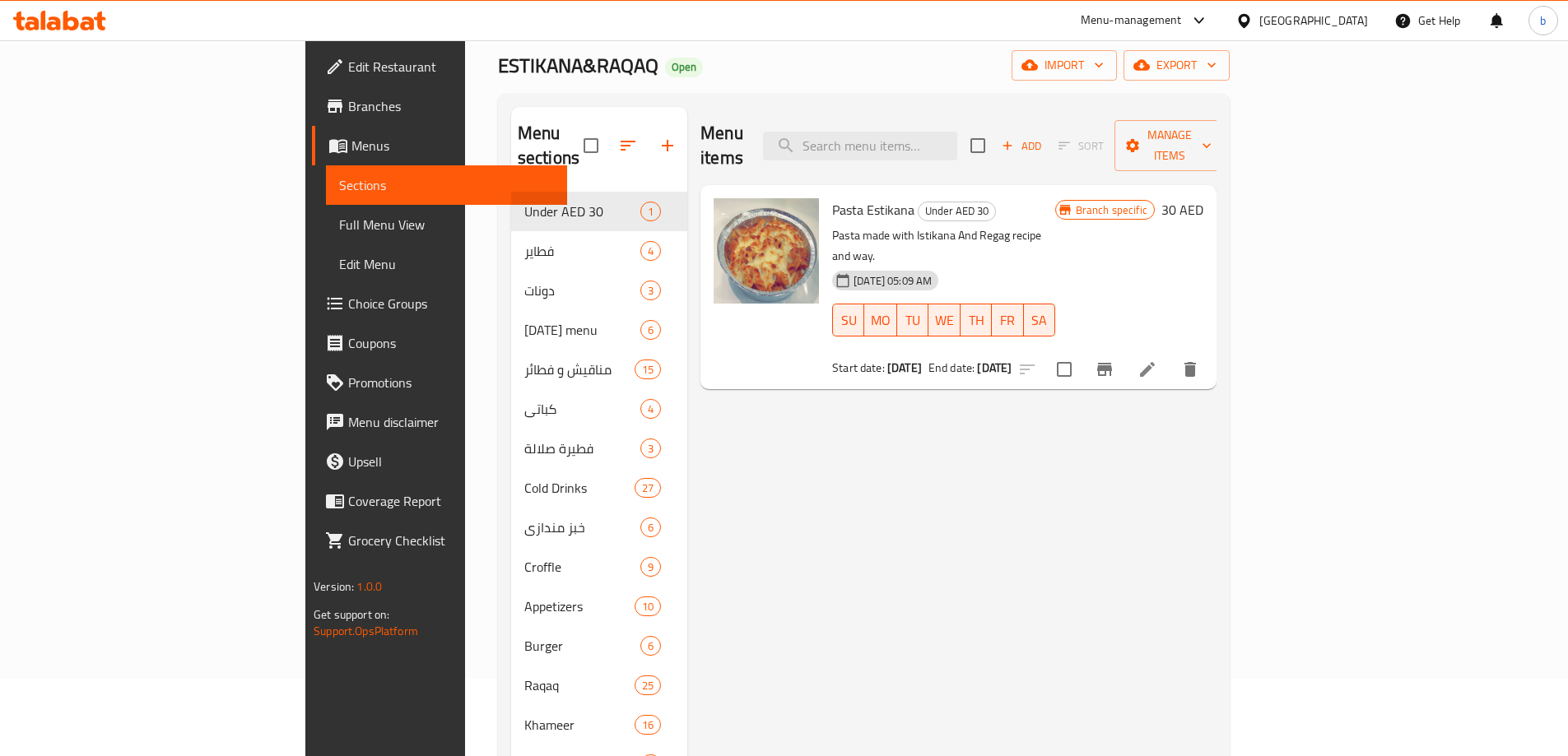
click at [348, 97] on span "Branches" at bounding box center [450, 106] width 206 height 20
